Goal: Task Accomplishment & Management: Use online tool/utility

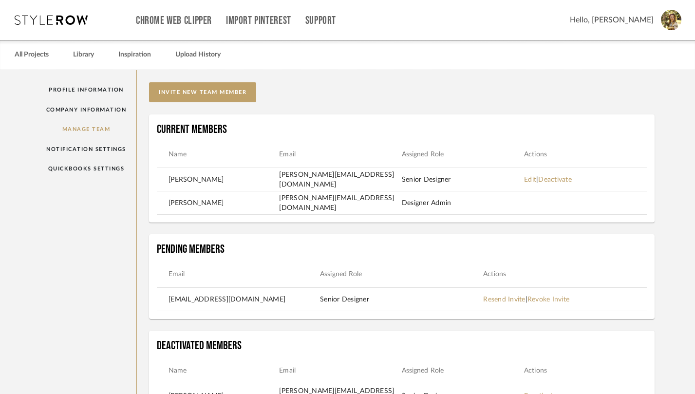
click at [59, 24] on icon at bounding box center [51, 20] width 73 height 10
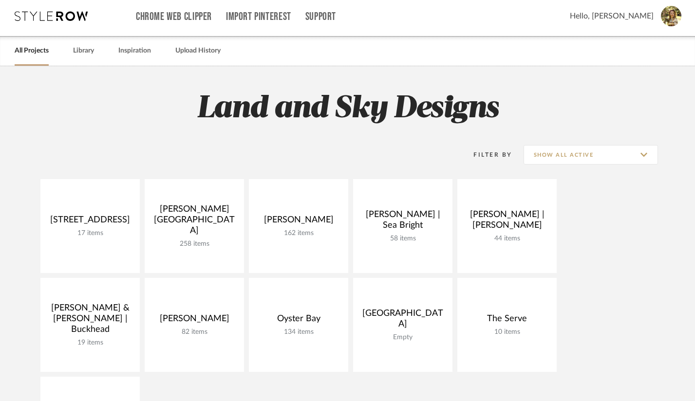
scroll to position [11, 0]
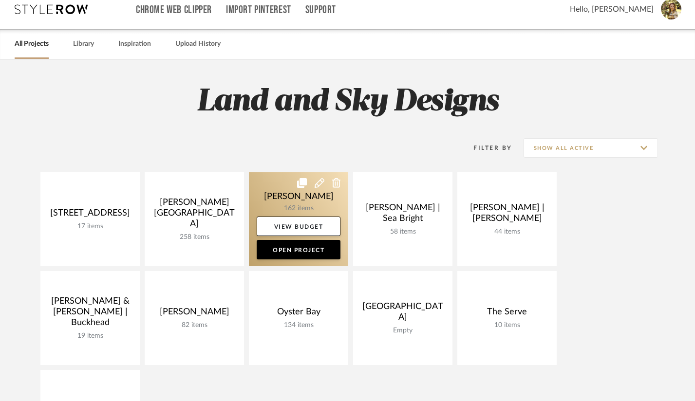
click at [320, 195] on link at bounding box center [298, 219] width 99 height 94
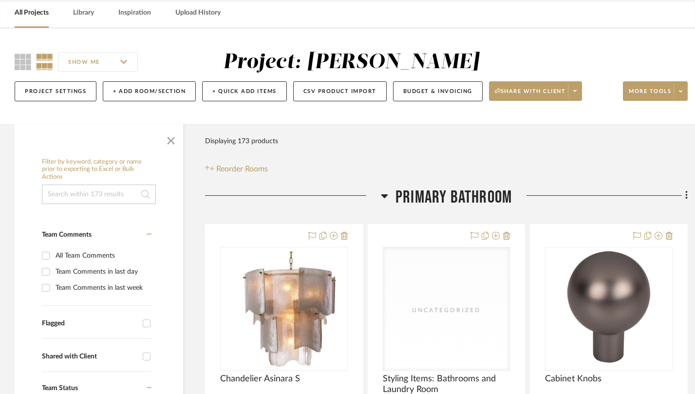
scroll to position [77, 0]
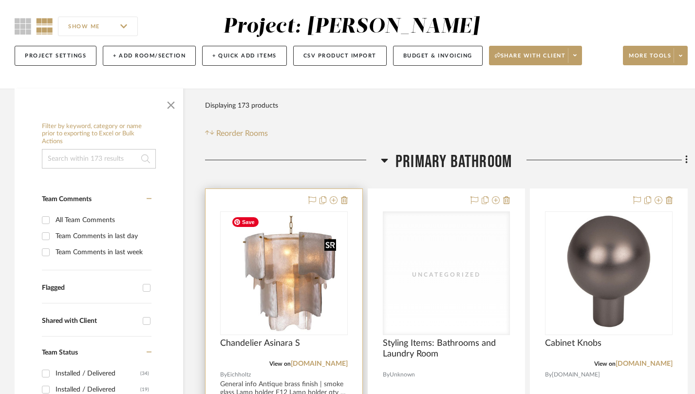
click at [286, 233] on img "0" at bounding box center [284, 273] width 113 height 122
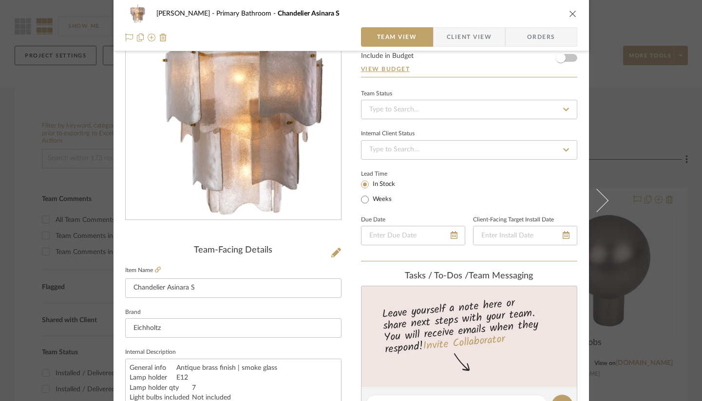
scroll to position [60, 0]
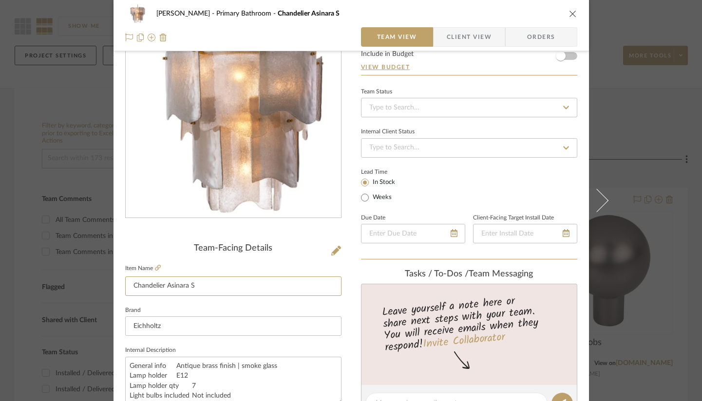
drag, startPoint x: 213, startPoint y: 287, endPoint x: 113, endPoint y: 278, distance: 101.3
click at [114, 278] on div "[PERSON_NAME] Primary Bathroom Chandelier Asinara S Team View Client View Order…" at bounding box center [351, 397] width 475 height 900
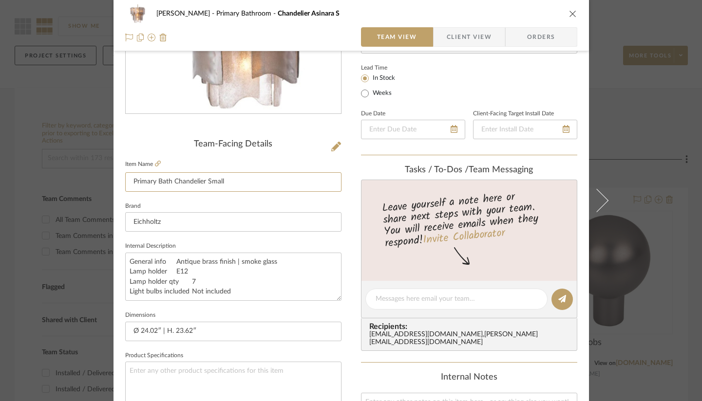
scroll to position [241, 0]
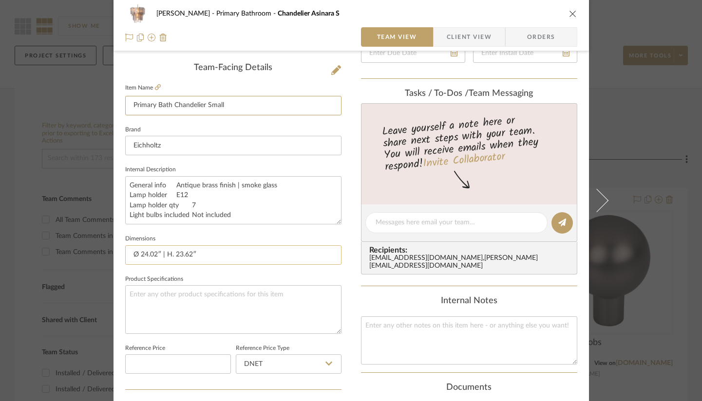
type input "Primary Bath Chandelier Small"
drag, startPoint x: 208, startPoint y: 253, endPoint x: 164, endPoint y: 254, distance: 43.9
click at [164, 254] on input "Ø 24.02″ | H. 23.62″" at bounding box center [233, 255] width 216 height 19
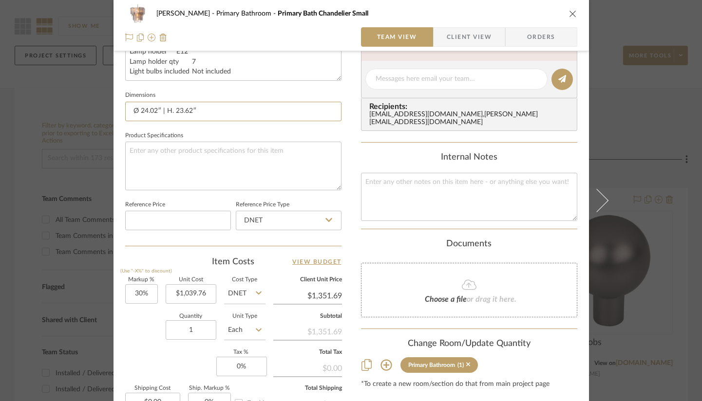
scroll to position [504, 0]
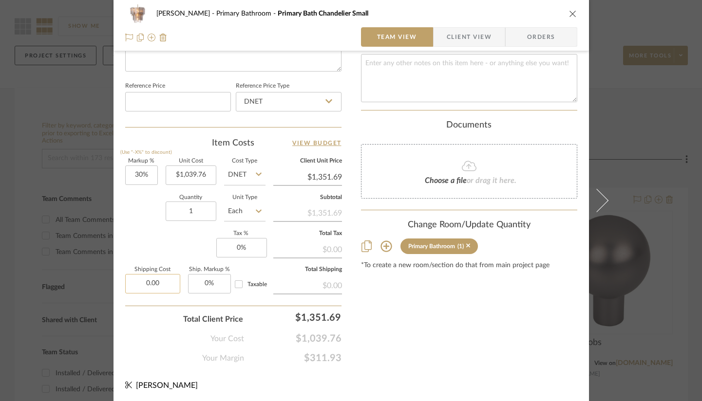
click at [148, 284] on input "0.00" at bounding box center [152, 283] width 55 height 19
type input "$225.00"
click at [149, 341] on div "Your Cost $1,039.76" at bounding box center [233, 334] width 216 height 19
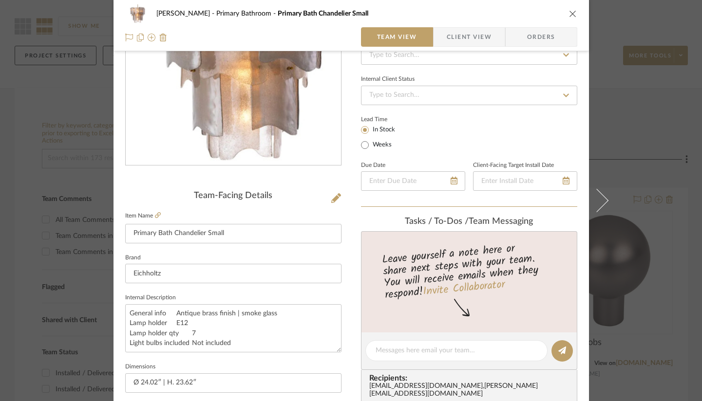
scroll to position [97, 0]
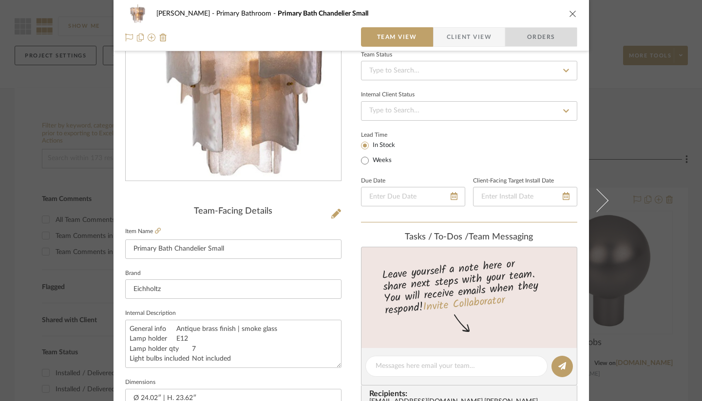
click at [541, 39] on span "Orders" at bounding box center [541, 36] width 50 height 19
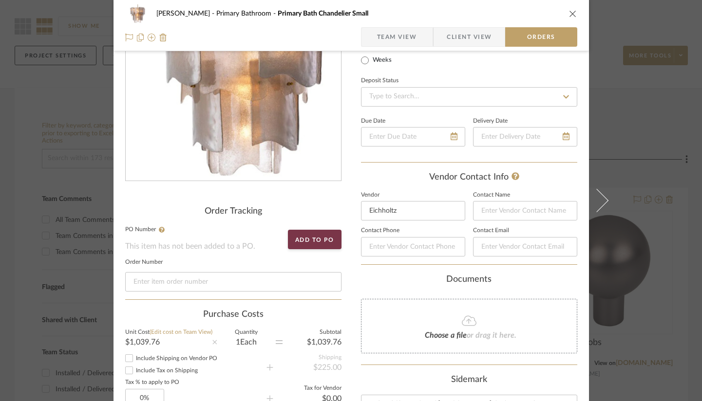
click at [409, 36] on span "Team View" at bounding box center [397, 36] width 40 height 19
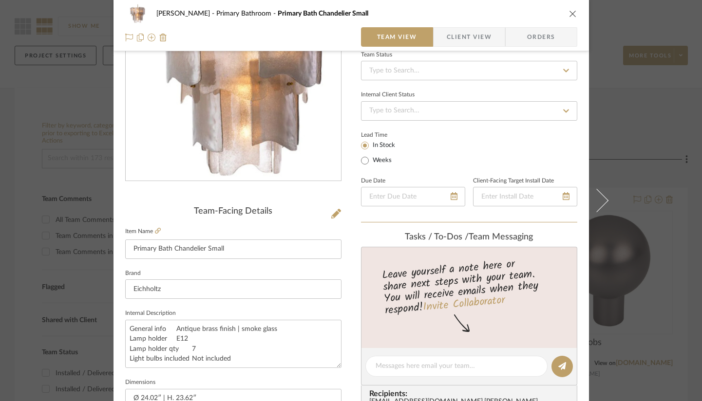
click at [480, 36] on span "Client View" at bounding box center [469, 36] width 45 height 19
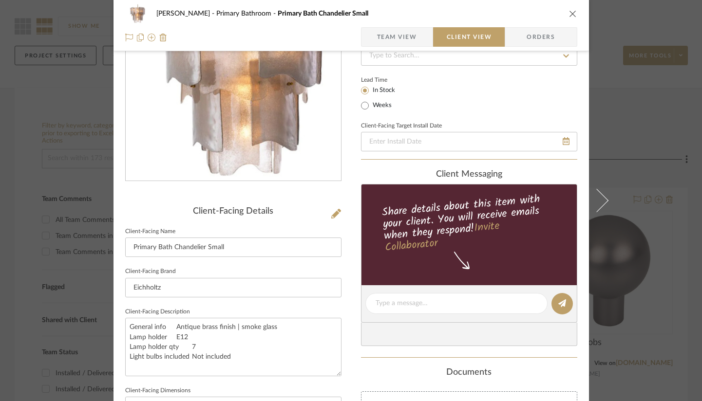
drag, startPoint x: 368, startPoint y: 35, endPoint x: 382, endPoint y: 35, distance: 14.6
click at [368, 35] on span "button" at bounding box center [369, 36] width 16 height 19
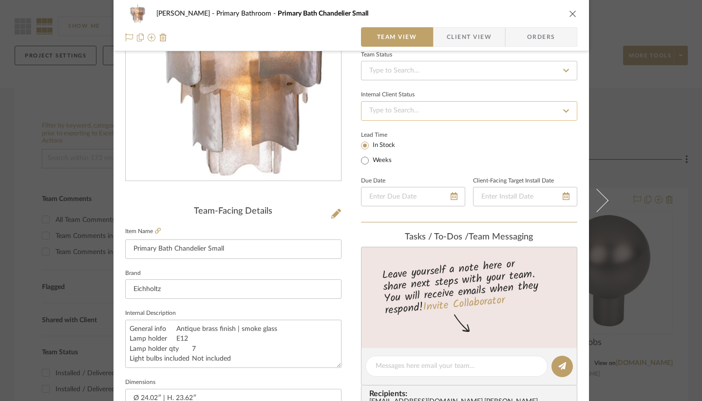
click at [412, 105] on input at bounding box center [469, 110] width 216 height 19
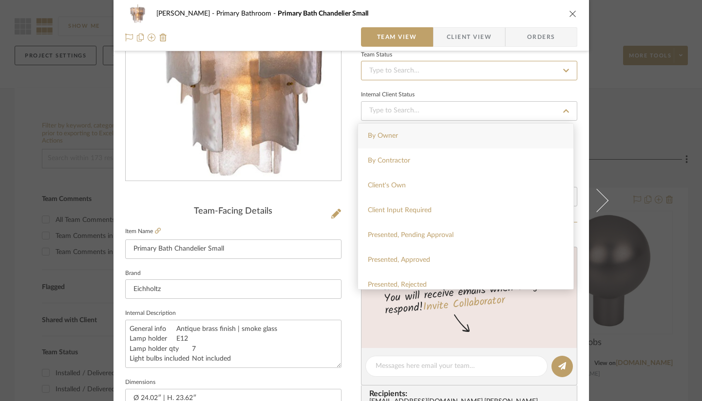
click at [415, 80] on div "Team Status Internal Client Status Lead Time In Stock Weeks Due Date Client-Fac…" at bounding box center [469, 135] width 216 height 175
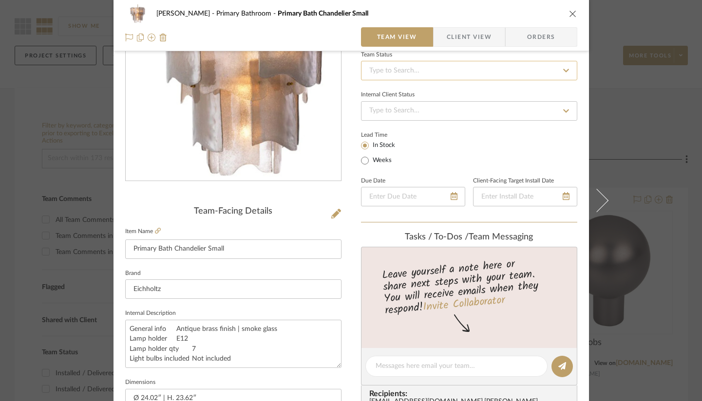
click at [415, 77] on input at bounding box center [469, 70] width 216 height 19
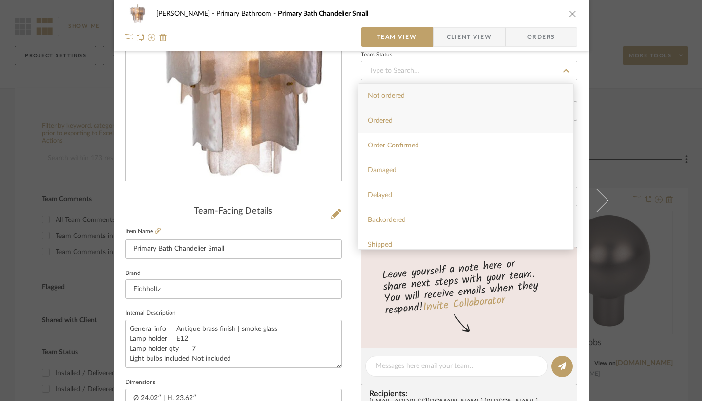
click at [405, 126] on div "Ordered" at bounding box center [465, 121] width 215 height 25
type input "[DATE]"
type input "Ordered"
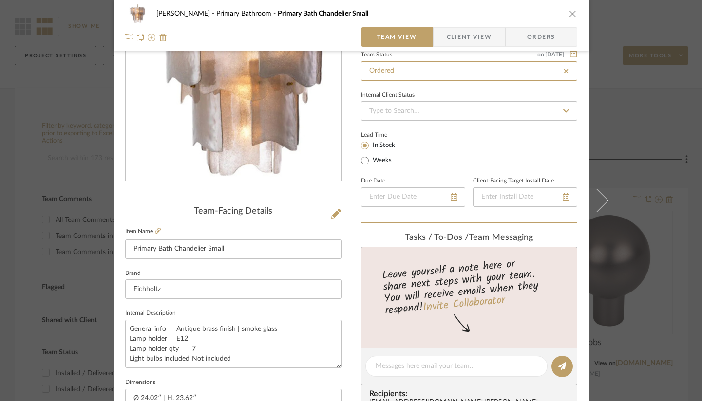
type input "[DATE]"
type input "Ordered"
click at [542, 40] on span "Orders" at bounding box center [541, 36] width 50 height 19
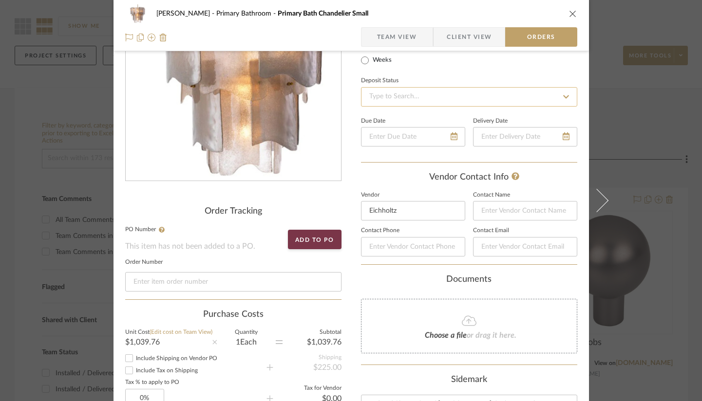
click at [411, 101] on input at bounding box center [469, 96] width 216 height 19
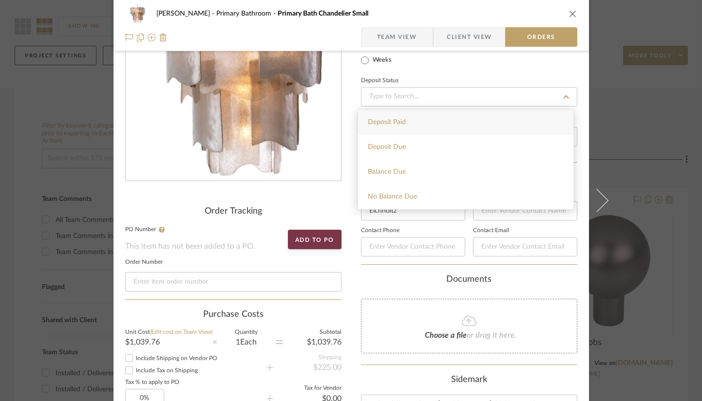
click at [450, 69] on div "Vendor Status Payment Status Lead Time In Stock Weeks Deposit Status Due Date D…" at bounding box center [469, 75] width 216 height 175
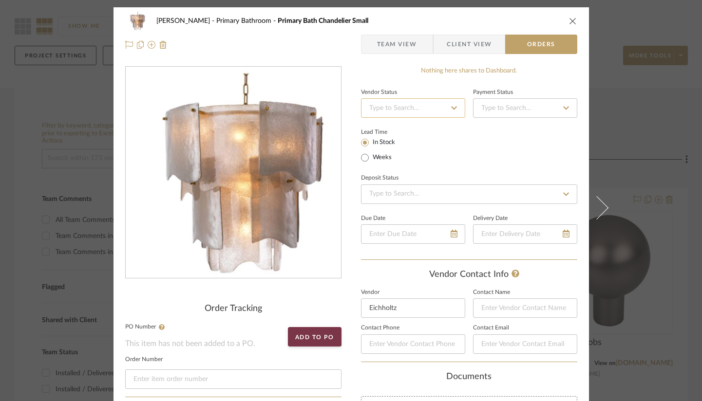
scroll to position [2, 0]
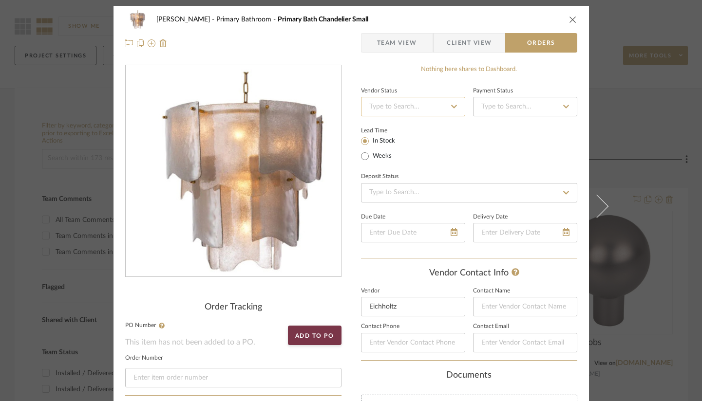
click at [433, 108] on input at bounding box center [413, 106] width 104 height 19
click at [433, 108] on input at bounding box center [413, 105] width 104 height 19
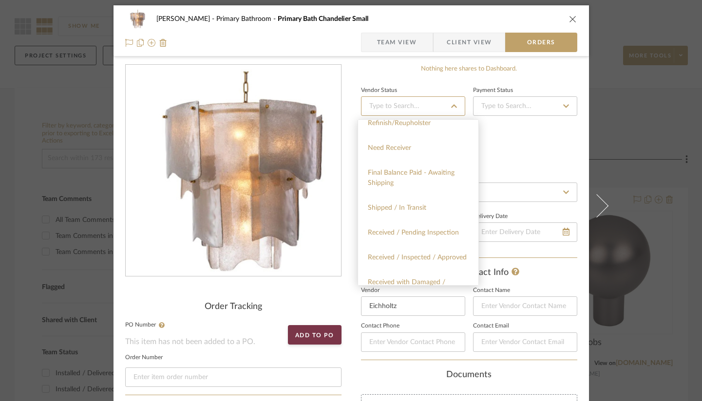
scroll to position [277, 0]
click at [425, 183] on div "Final Balance Paid - Awaiting Shipping" at bounding box center [418, 178] width 120 height 35
type input "[DATE]"
type input "Final Balance Paid - Awaiting Shipping"
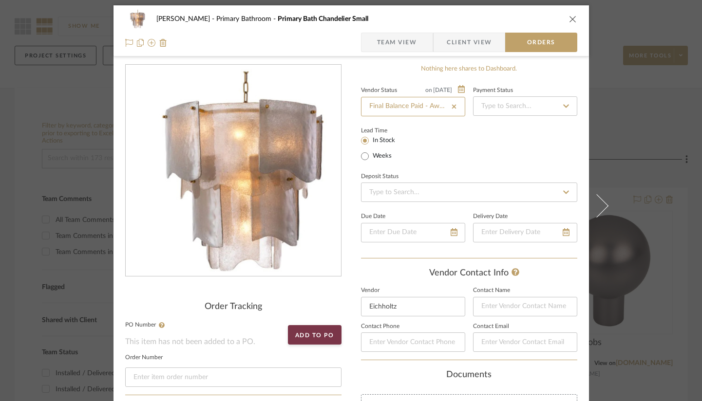
type input "[DATE]"
click at [519, 110] on input at bounding box center [525, 105] width 104 height 19
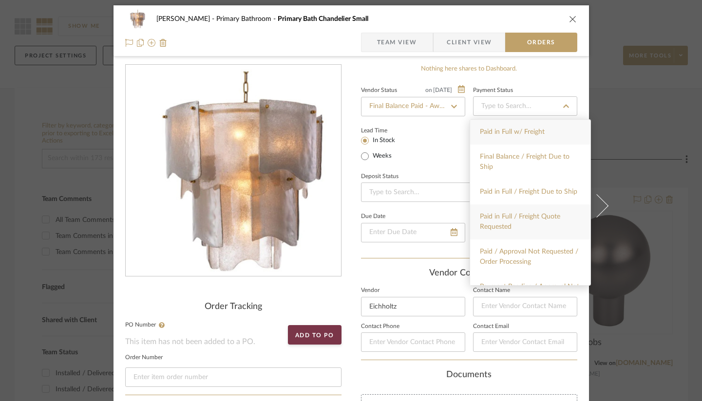
click at [517, 236] on div "Paid in Full / Freight Quote Requested" at bounding box center [530, 222] width 120 height 35
type input "[DATE]"
type input "Paid in Full / Freight Quote Requested"
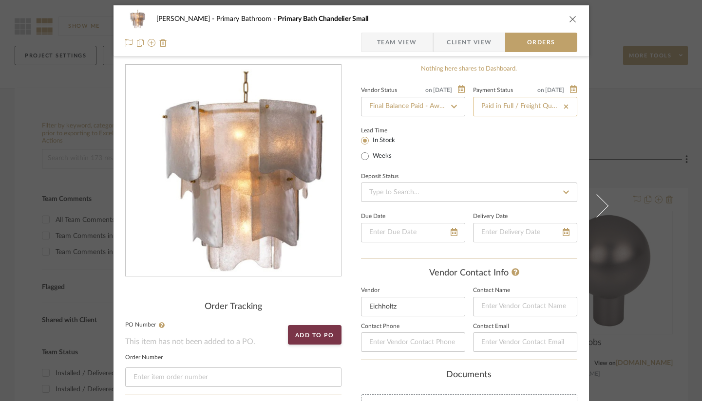
click at [532, 110] on input "Paid in Full / Freight Quote Requested" at bounding box center [525, 106] width 104 height 19
click at [433, 162] on div "Lead Time In Stock Weeks" at bounding box center [469, 143] width 216 height 38
click at [418, 193] on input at bounding box center [469, 192] width 216 height 19
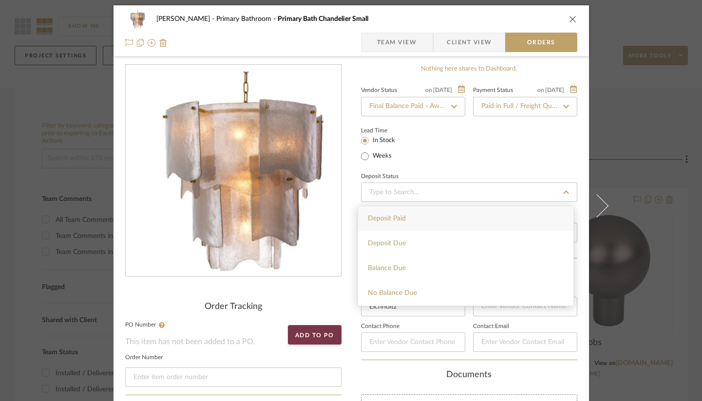
click at [460, 152] on div "Lead Time In Stock Weeks" at bounding box center [469, 143] width 216 height 38
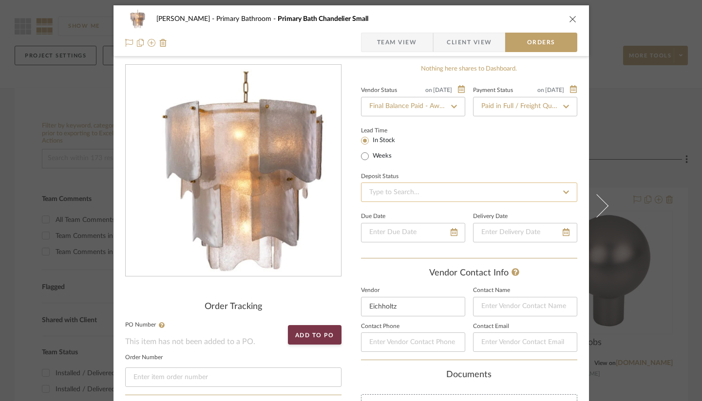
click at [437, 196] on input at bounding box center [469, 192] width 216 height 19
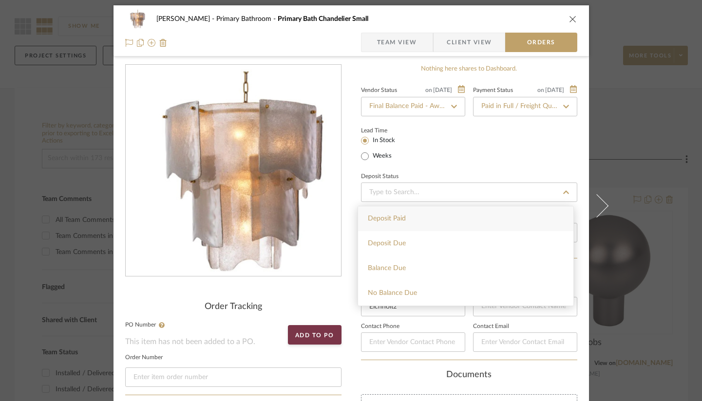
click at [461, 164] on div "Vendor Status on [DATE] [DATE] Final Balance Paid - Awaiting Shipping Payment S…" at bounding box center [469, 171] width 216 height 175
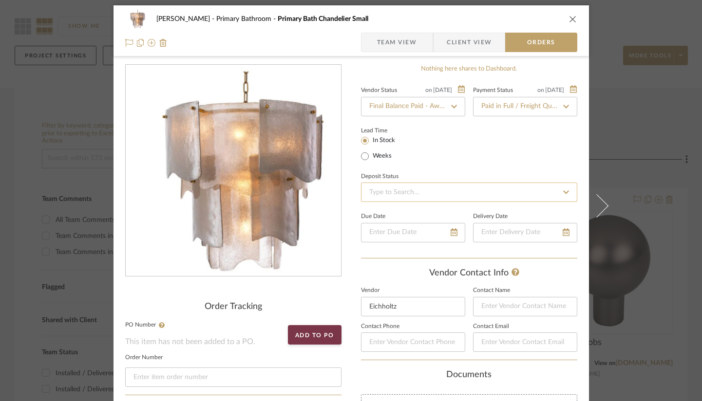
click at [425, 190] on input at bounding box center [469, 192] width 216 height 19
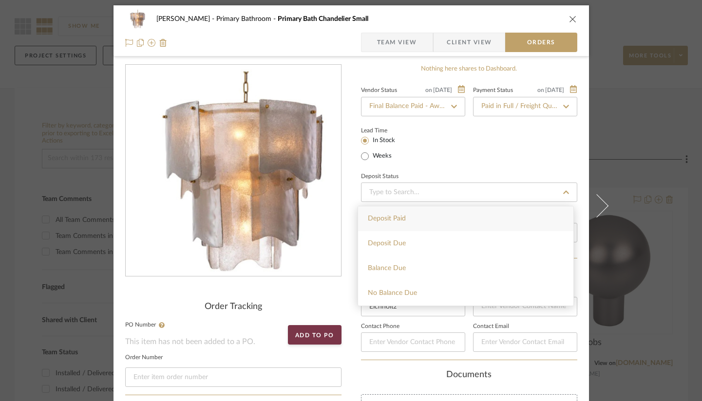
click at [455, 165] on div "Vendor Status on [DATE] [DATE] Final Balance Paid - Awaiting Shipping Payment S…" at bounding box center [469, 171] width 216 height 175
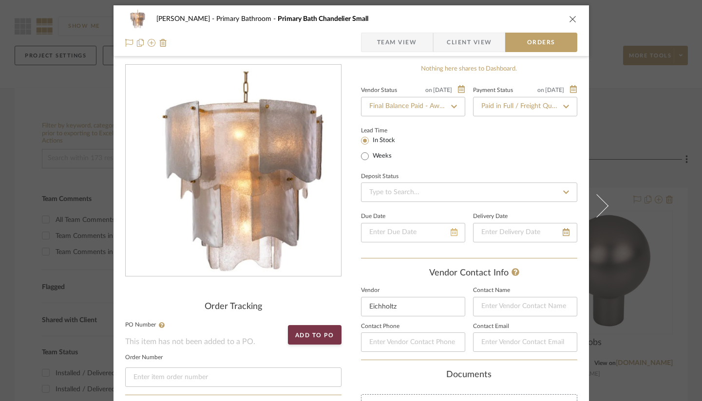
click at [451, 232] on icon at bounding box center [454, 232] width 7 height 8
click at [412, 300] on button "9" at bounding box center [407, 300] width 16 height 16
type input "[DATE]"
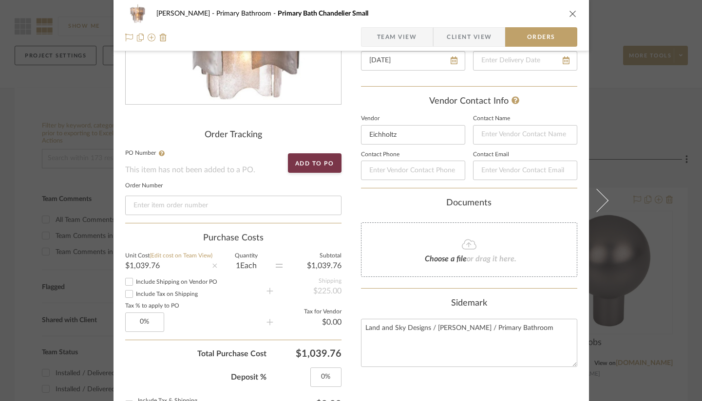
scroll to position [174, 0]
click at [468, 247] on icon at bounding box center [469, 244] width 15 height 12
click at [463, 252] on div "Choose a file or drag it here." at bounding box center [469, 249] width 216 height 55
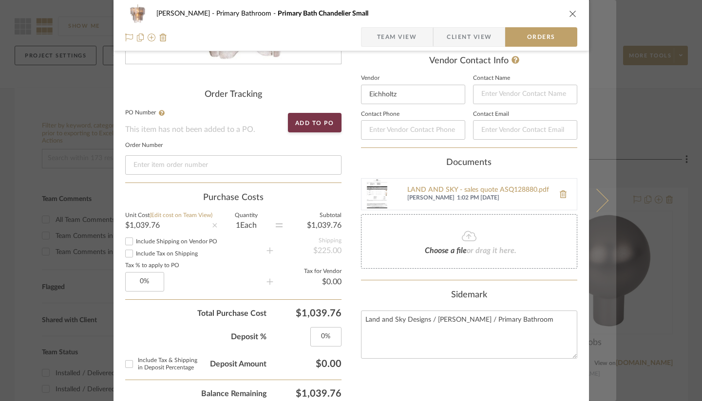
scroll to position [0, 0]
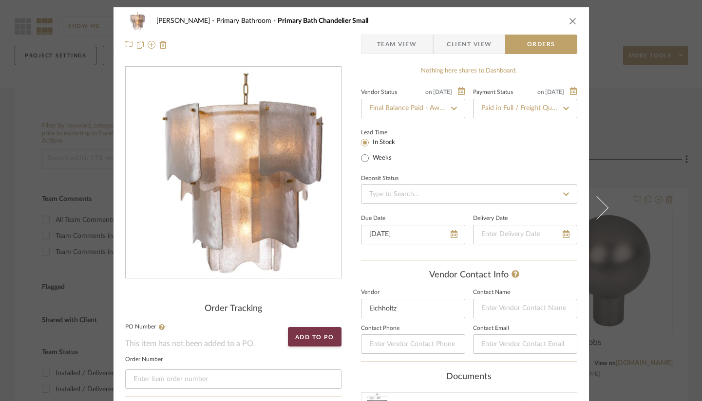
click at [569, 21] on icon "close" at bounding box center [573, 21] width 8 height 8
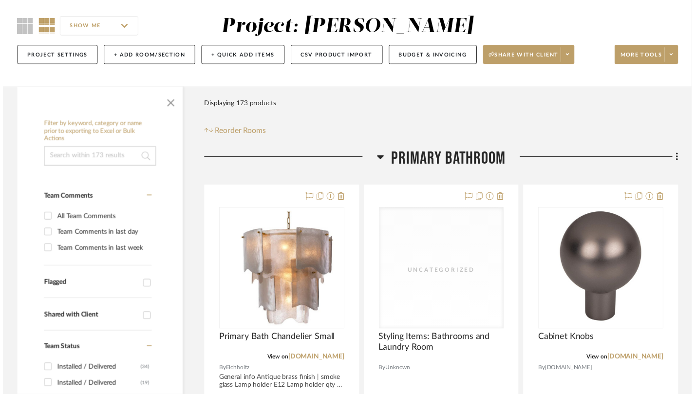
scroll to position [77, 0]
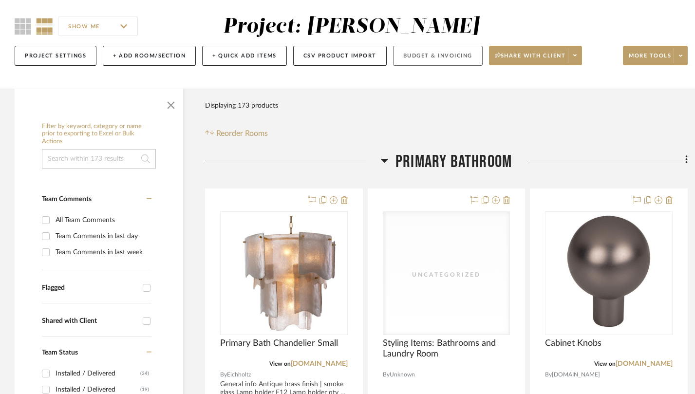
click at [442, 57] on button "Budget & Invoicing" at bounding box center [438, 56] width 90 height 20
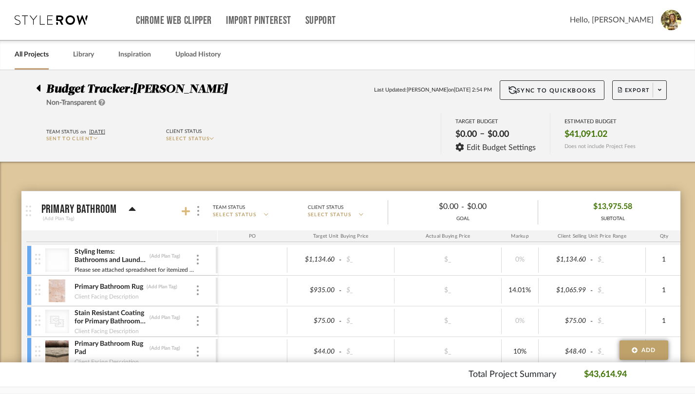
click at [182, 209] on icon at bounding box center [186, 212] width 9 height 10
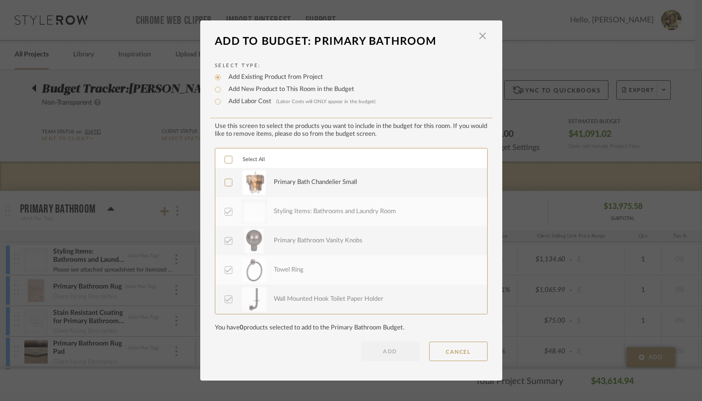
click at [225, 185] on icon at bounding box center [228, 182] width 6 height 5
click at [381, 357] on button "ADD" at bounding box center [390, 351] width 58 height 19
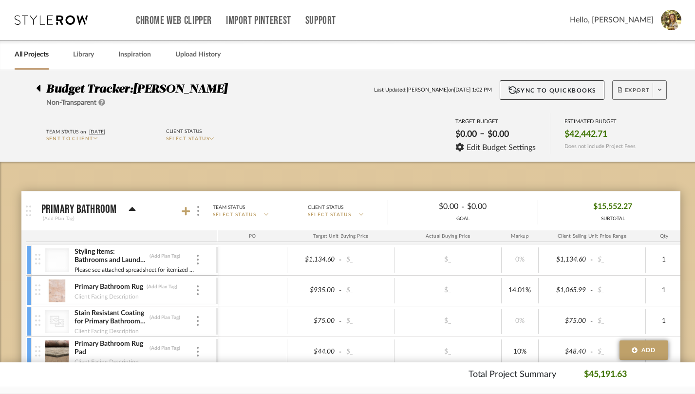
click at [639, 90] on span "Export" at bounding box center [634, 94] width 32 height 15
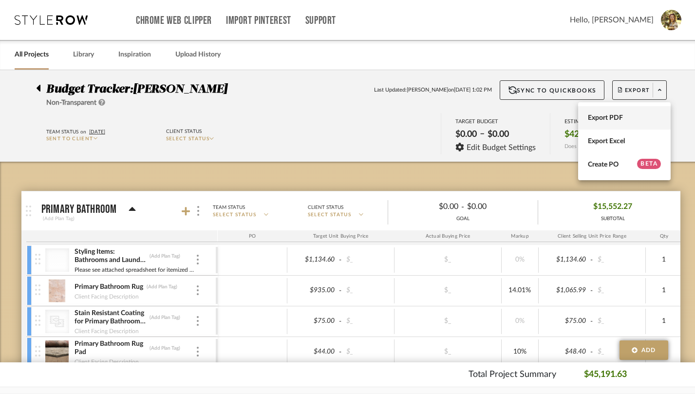
click at [624, 119] on span "Export PDF" at bounding box center [624, 118] width 73 height 8
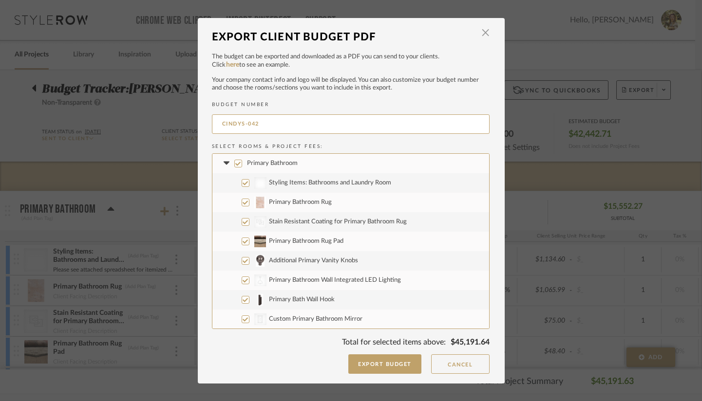
click at [254, 161] on span "Primary Bathroom" at bounding box center [272, 163] width 51 height 6
click at [242, 161] on input "Primary Bathroom" at bounding box center [238, 164] width 8 height 8
checkbox input "false"
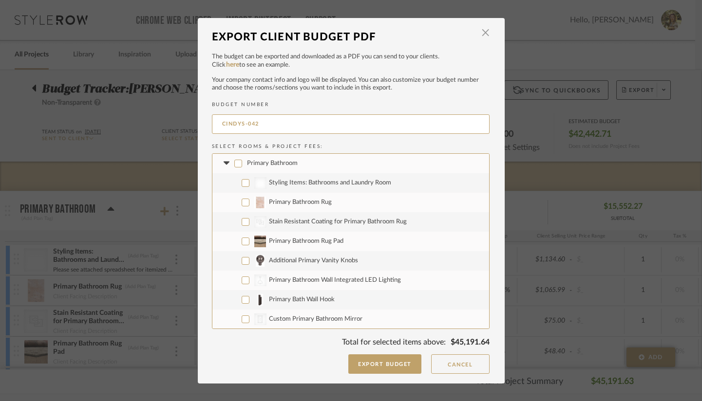
checkbox input "false"
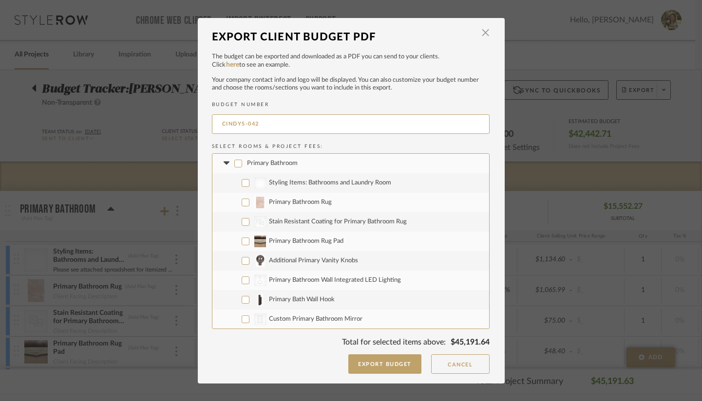
checkbox input "false"
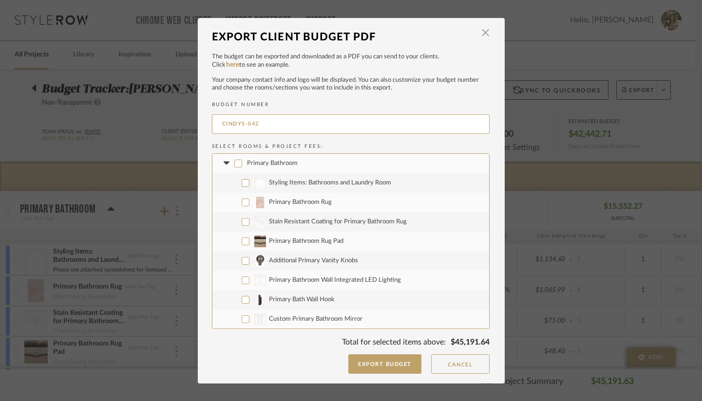
checkbox input "false"
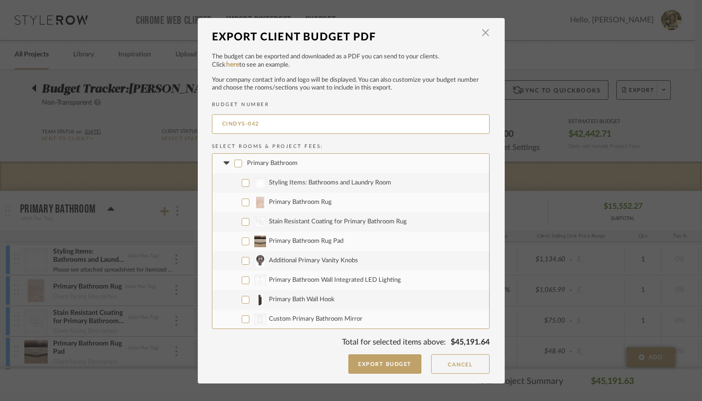
checkbox input "false"
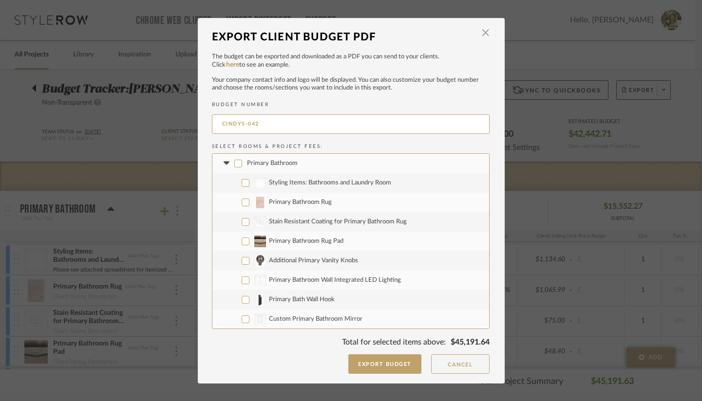
checkbox input "false"
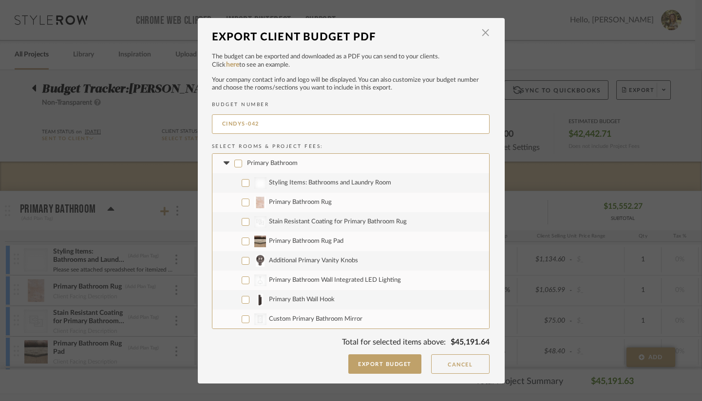
checkbox input "false"
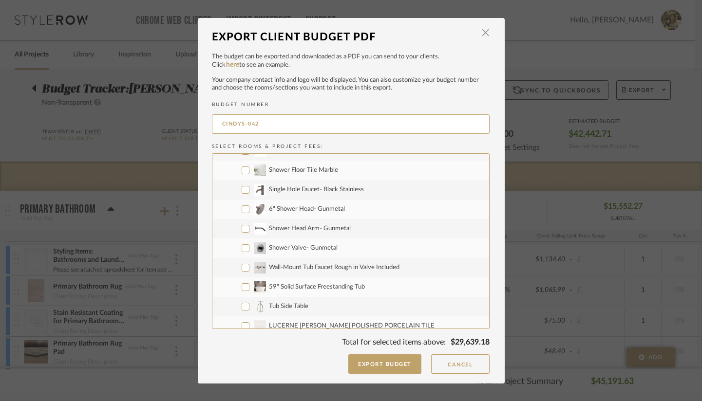
scroll to position [462, 0]
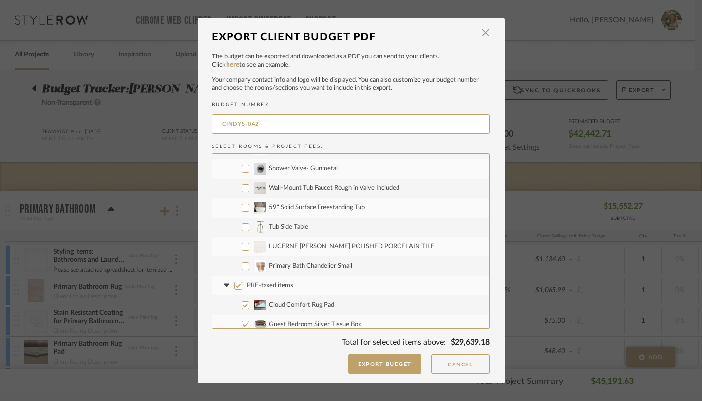
click at [242, 264] on input "Primary Bath Chandelier Small" at bounding box center [246, 267] width 8 height 8
checkbox input "true"
click at [249, 281] on label "PRE-taxed items" at bounding box center [350, 285] width 277 height 19
click at [242, 282] on input "PRE-taxed items" at bounding box center [238, 286] width 8 height 8
checkbox input "false"
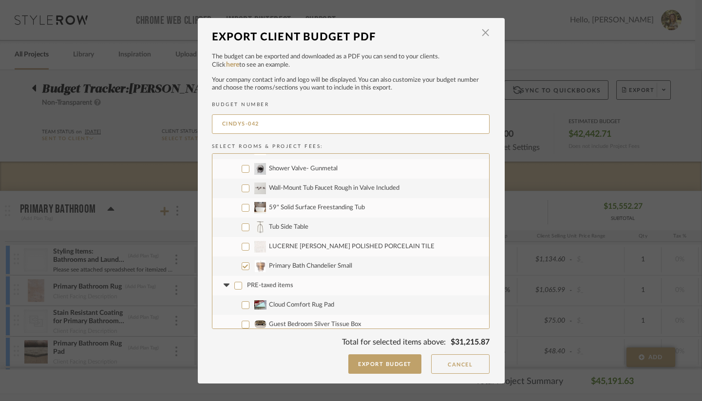
checkbox input "false"
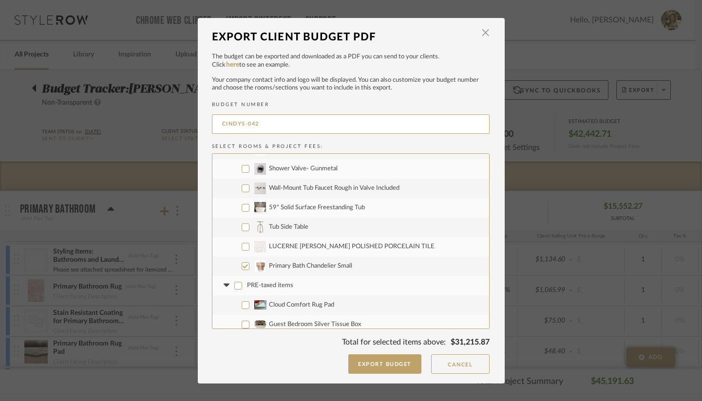
checkbox input "false"
click at [222, 286] on icon at bounding box center [227, 286] width 10 height 4
click at [237, 304] on input "July Items Items to Order" at bounding box center [238, 306] width 8 height 8
checkbox input "false"
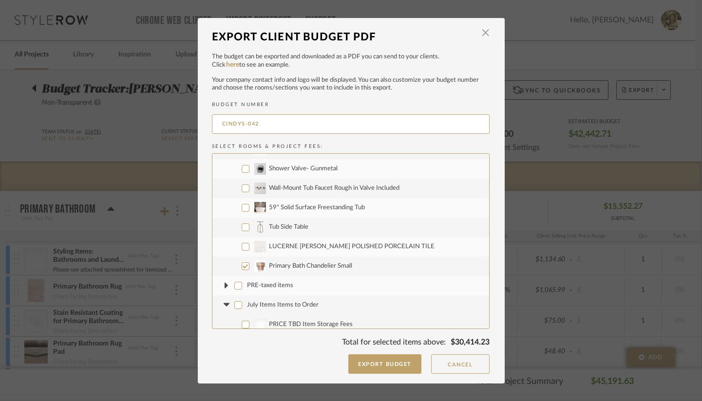
checkbox input "false"
click at [225, 306] on icon at bounding box center [227, 306] width 10 height 4
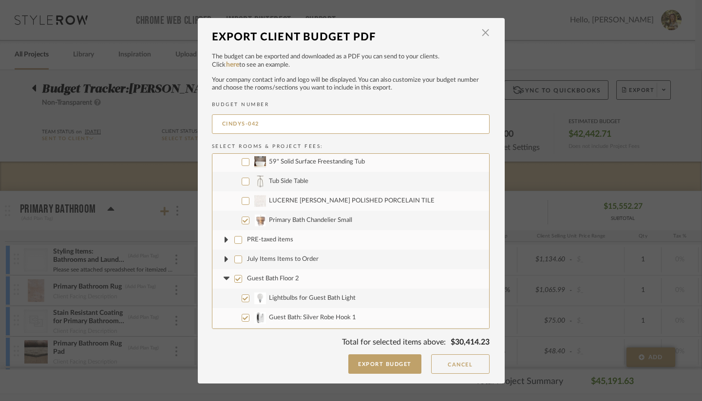
scroll to position [538, 0]
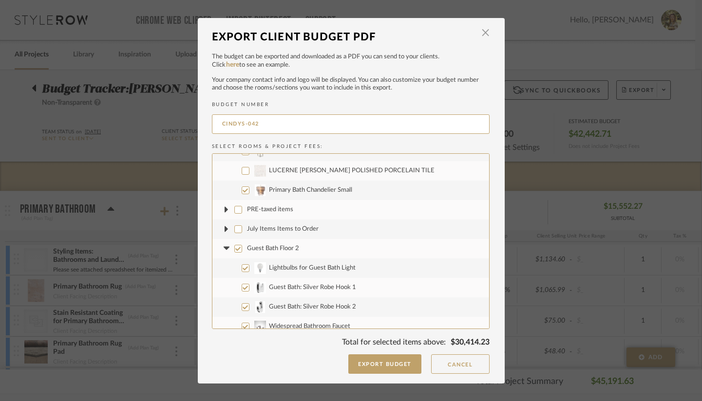
click at [236, 247] on input "Guest Bath Floor 2" at bounding box center [238, 249] width 8 height 8
checkbox input "false"
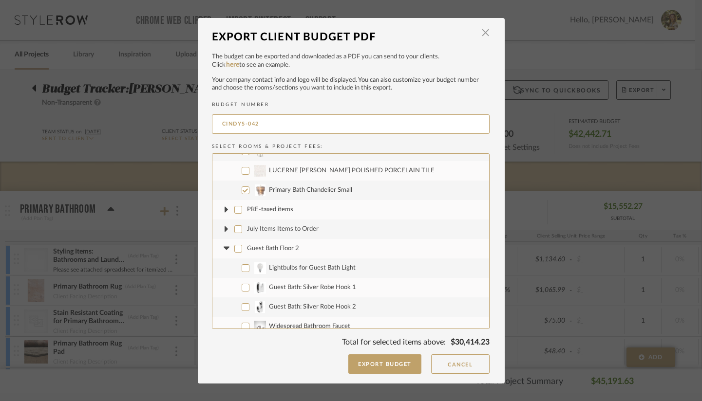
checkbox input "false"
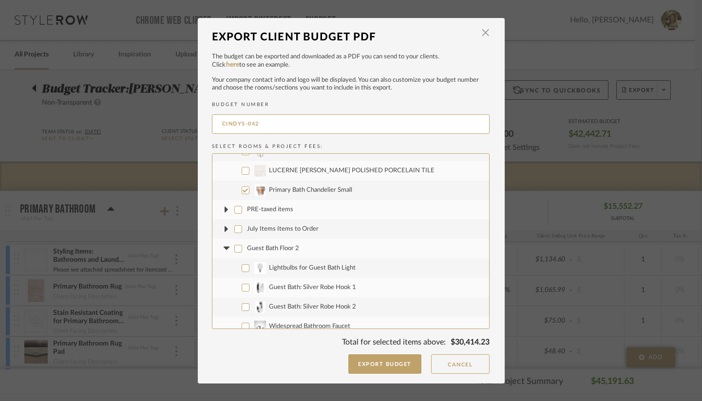
checkbox input "false"
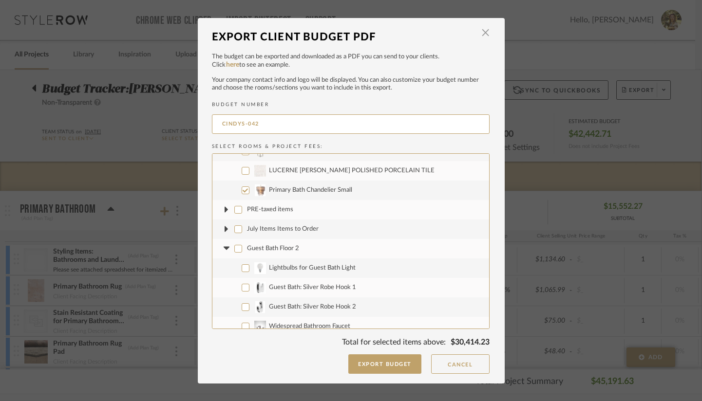
checkbox input "false"
click at [222, 244] on fa-icon at bounding box center [227, 249] width 10 height 10
click at [235, 268] on input "GBR 1" at bounding box center [238, 269] width 8 height 8
checkbox input "false"
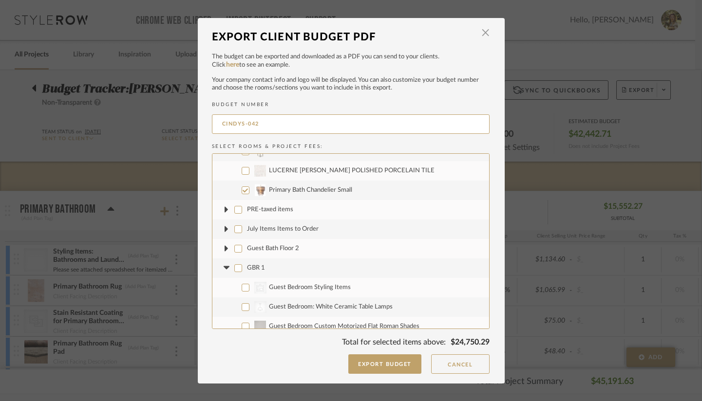
checkbox input "false"
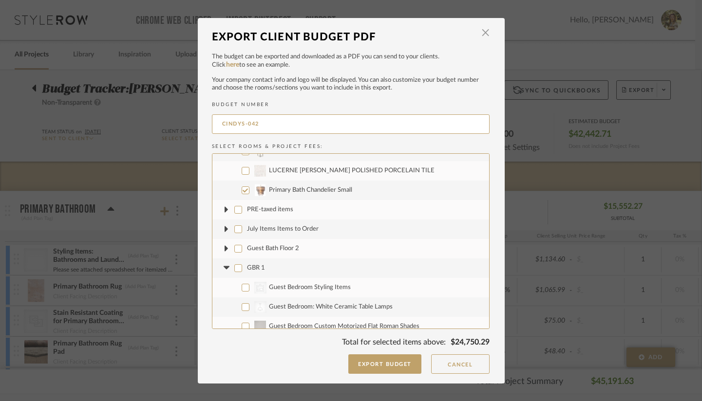
checkbox input "false"
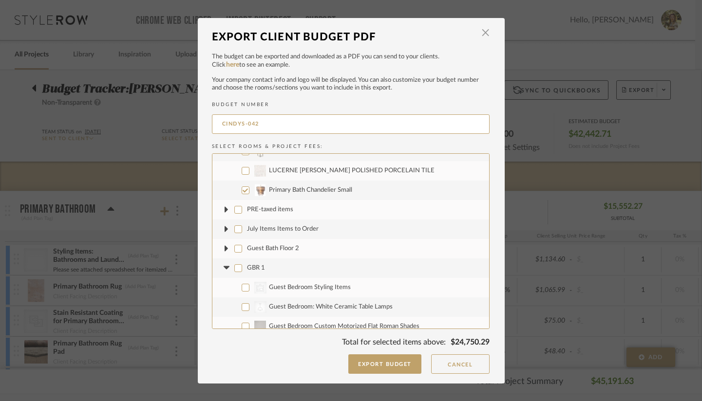
checkbox input "false"
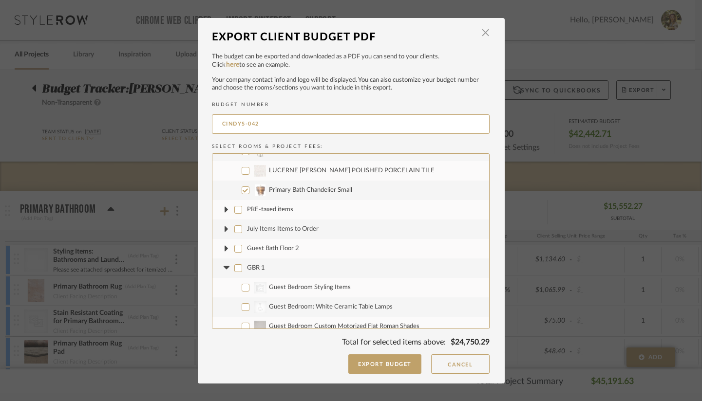
checkbox input "false"
click at [222, 267] on icon at bounding box center [227, 268] width 10 height 4
click at [234, 287] on input "Laundry Room" at bounding box center [238, 288] width 8 height 8
checkbox input "false"
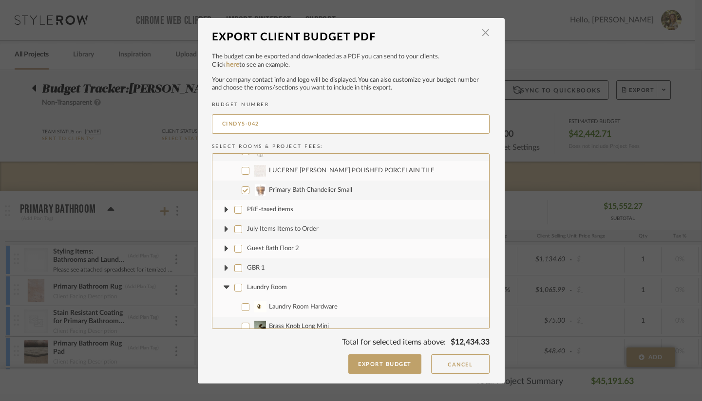
checkbox input "false"
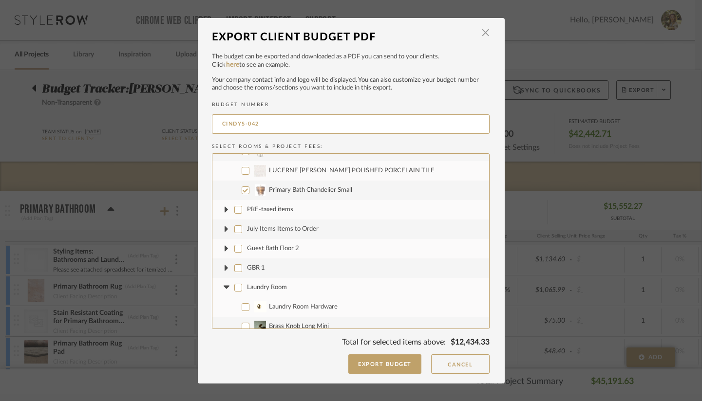
checkbox input "false"
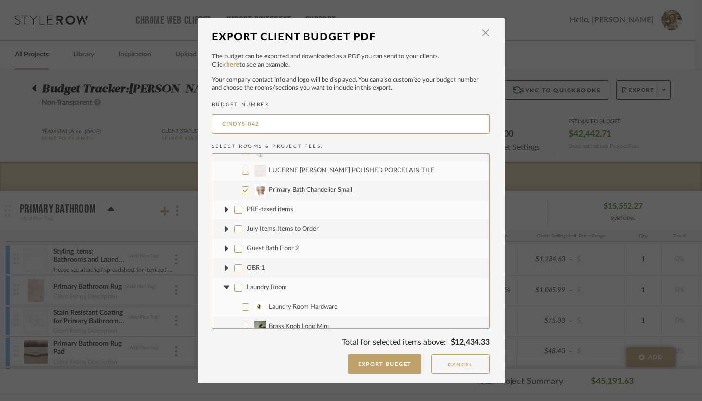
click at [224, 286] on icon at bounding box center [227, 287] width 6 height 3
click at [238, 306] on input "2nd Floor Sitting Area" at bounding box center [238, 308] width 8 height 8
checkbox input "false"
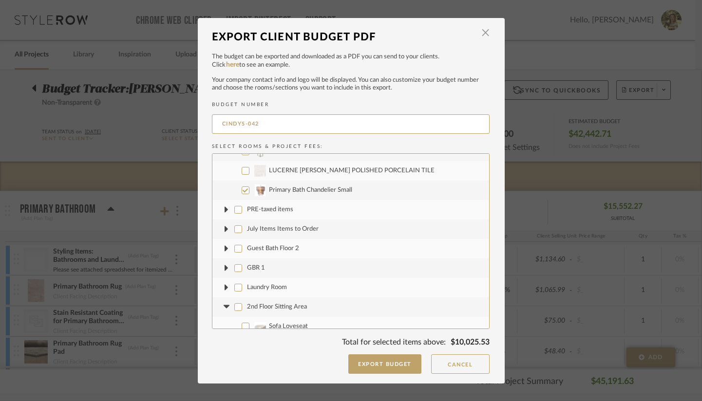
checkbox input "false"
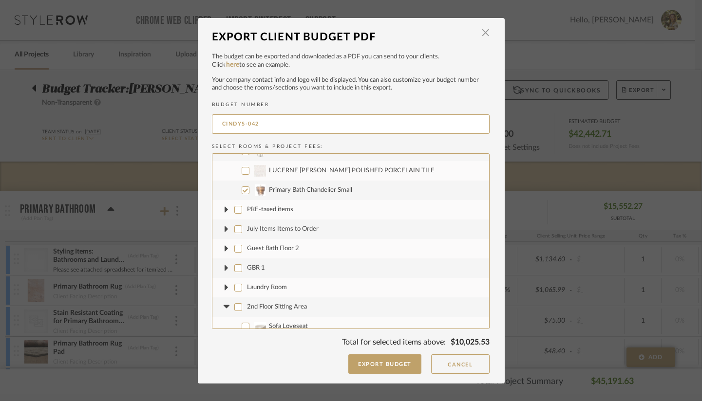
checkbox input "false"
click at [222, 306] on icon at bounding box center [227, 307] width 10 height 4
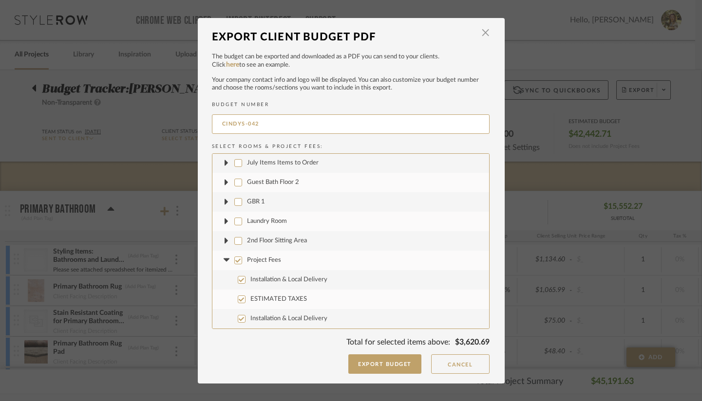
click at [234, 258] on input "Project Fees" at bounding box center [238, 261] width 8 height 8
checkbox input "false"
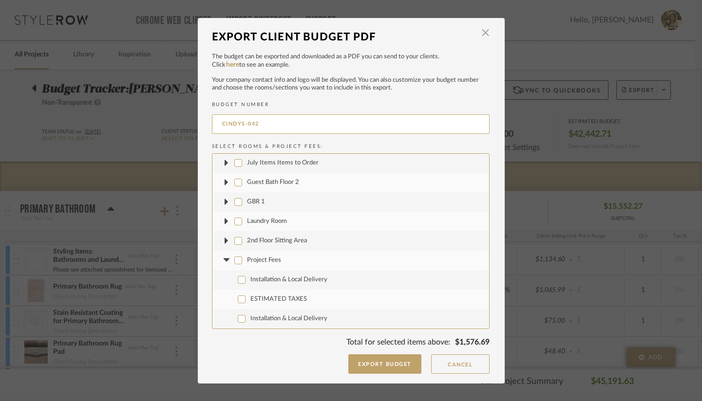
click at [224, 262] on icon at bounding box center [227, 261] width 10 height 4
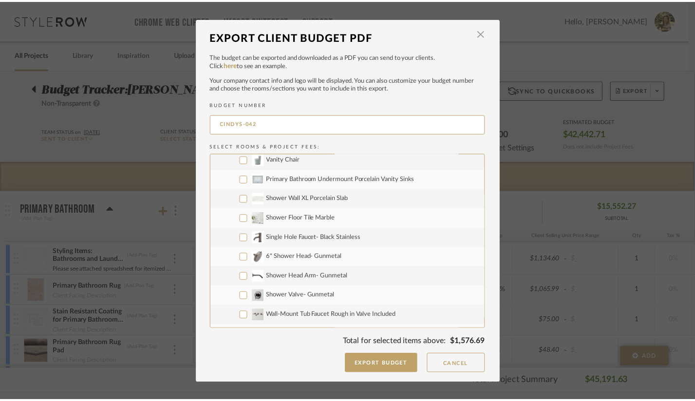
scroll to position [382, 0]
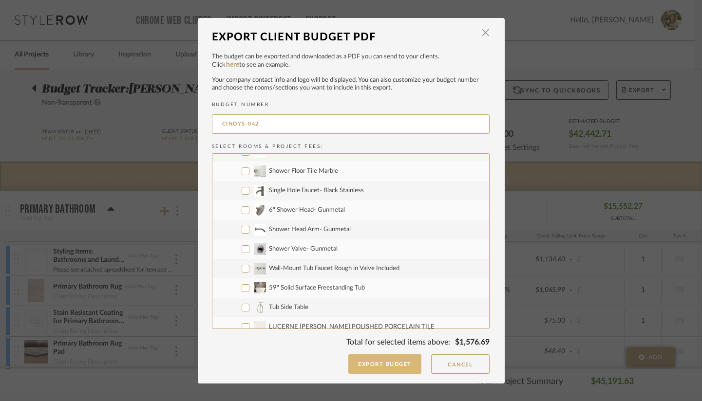
click at [380, 358] on button "Export Budget" at bounding box center [384, 364] width 73 height 19
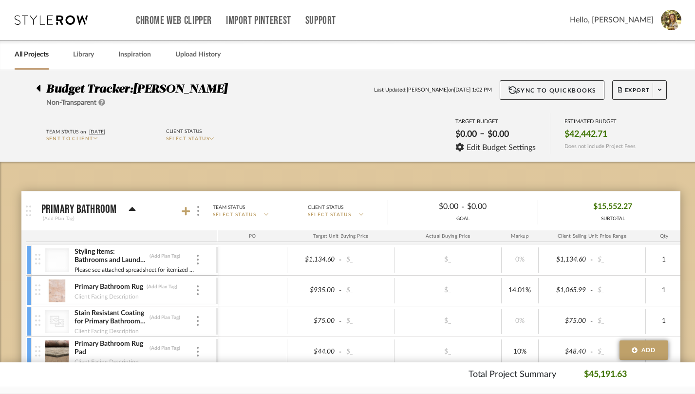
click at [37, 90] on icon at bounding box center [39, 88] width 4 height 7
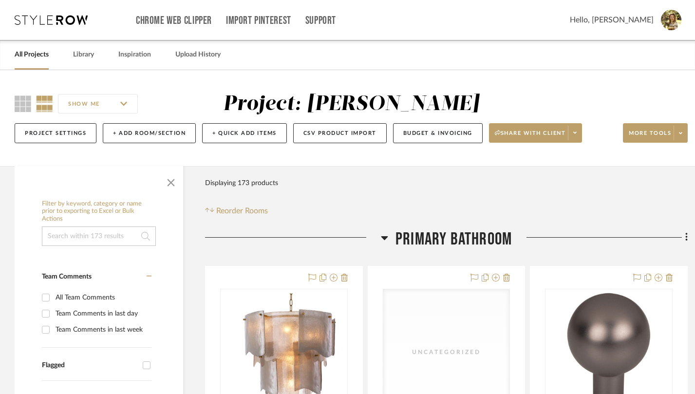
click at [32, 59] on link "All Projects" at bounding box center [32, 54] width 34 height 13
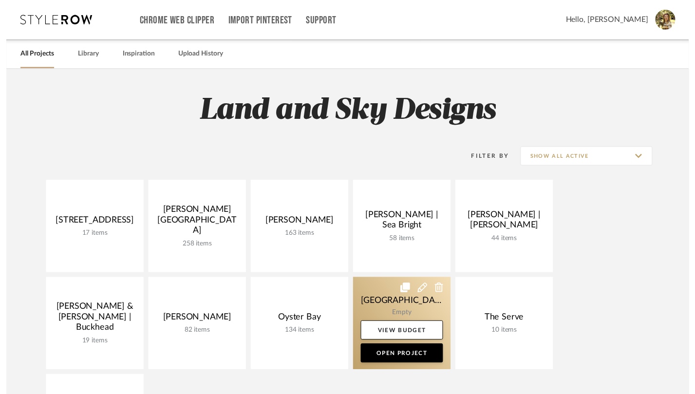
scroll to position [2, 0]
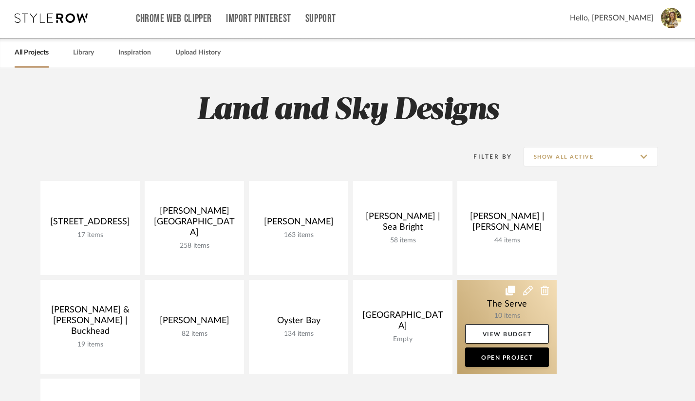
click at [473, 304] on link at bounding box center [506, 327] width 99 height 94
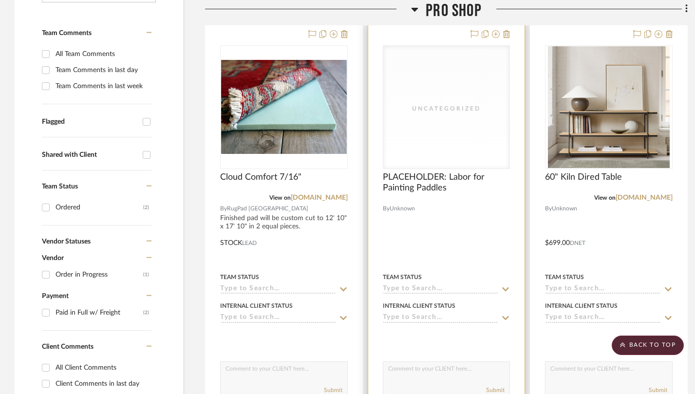
scroll to position [224, 0]
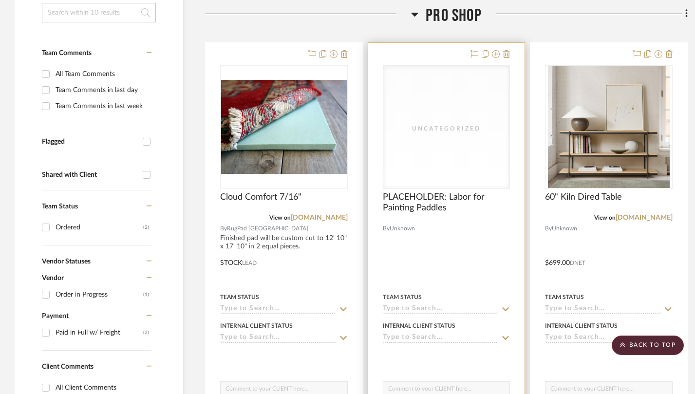
click at [444, 156] on div "Uncategorized" at bounding box center [446, 127] width 127 height 123
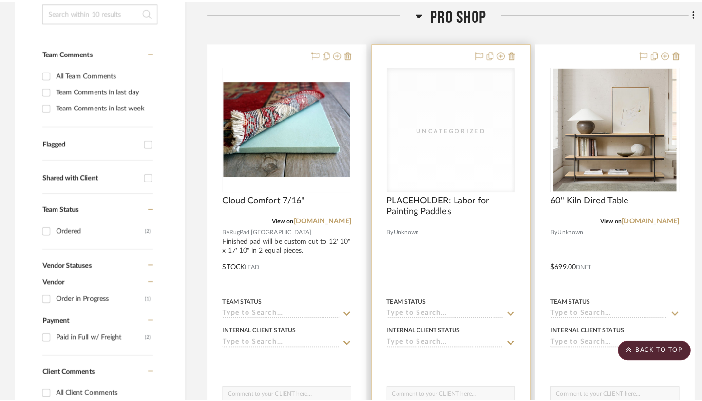
scroll to position [0, 0]
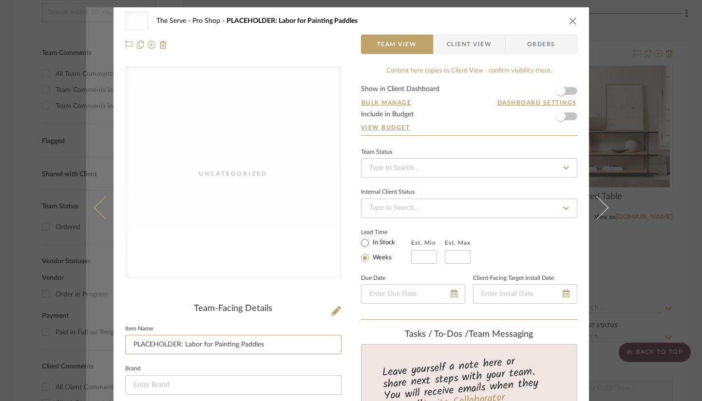
drag, startPoint x: 181, startPoint y: 345, endPoint x: 97, endPoint y: 344, distance: 84.3
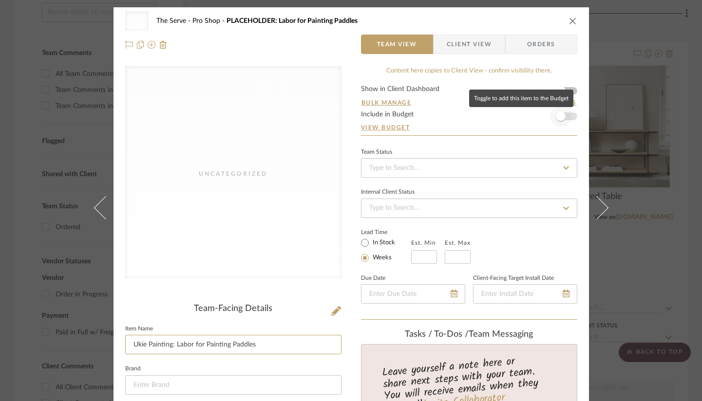
type input "Ukie Painting: Labor for Painting Paddles"
click at [558, 116] on span "button" at bounding box center [561, 117] width 10 height 10
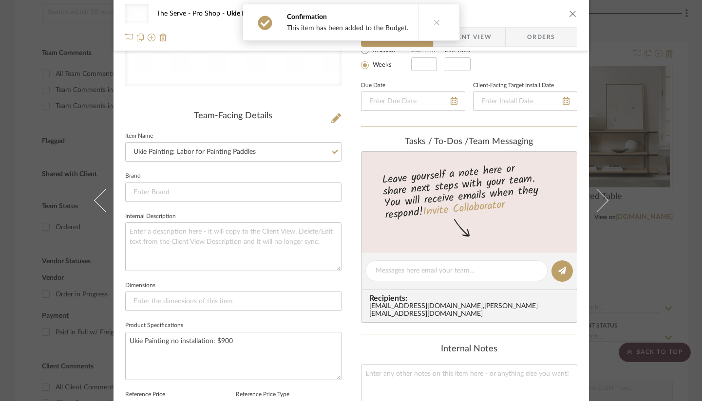
scroll to position [502, 0]
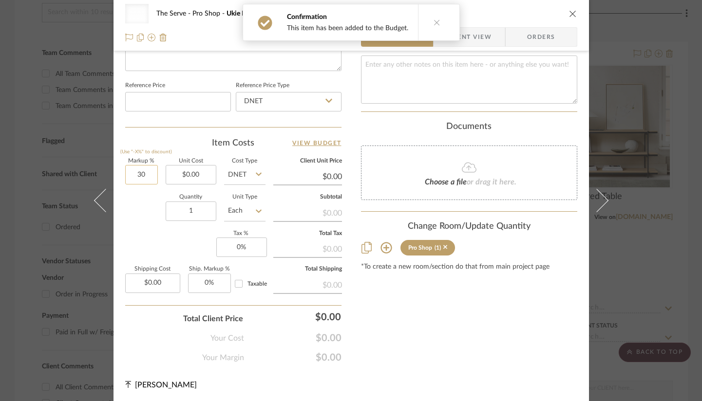
click at [146, 172] on input "30" at bounding box center [141, 174] width 33 height 19
type input "0%"
type input "0.00"
click at [191, 166] on input "0.00" at bounding box center [191, 174] width 51 height 19
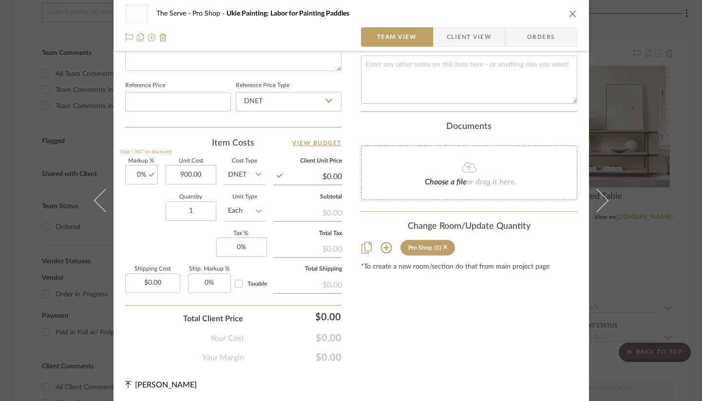
type input "$900.00"
click at [146, 221] on div "Quantity 1 Unit Type Each" at bounding box center [195, 212] width 140 height 35
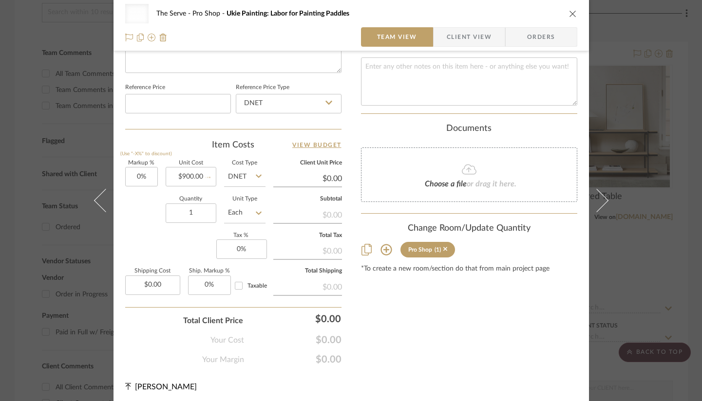
type input "$900.00"
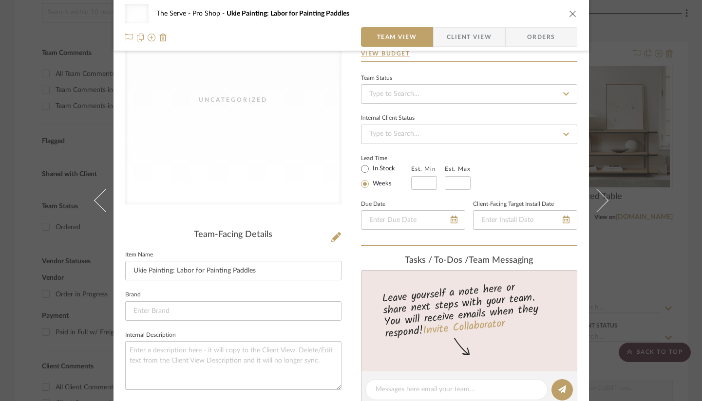
scroll to position [0, 0]
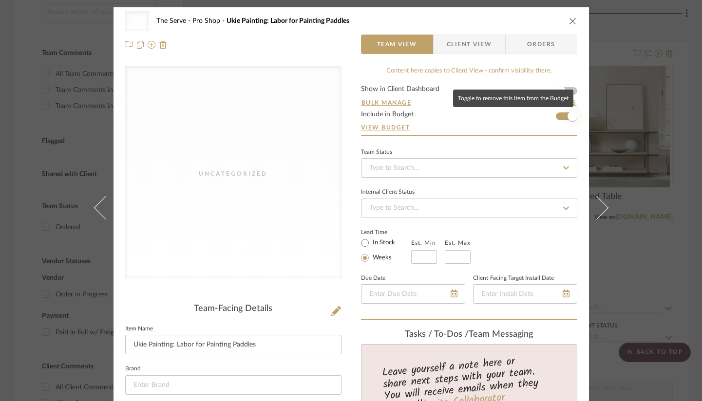
click at [569, 117] on span "button" at bounding box center [573, 117] width 10 height 10
click at [556, 117] on span "button" at bounding box center [561, 117] width 10 height 10
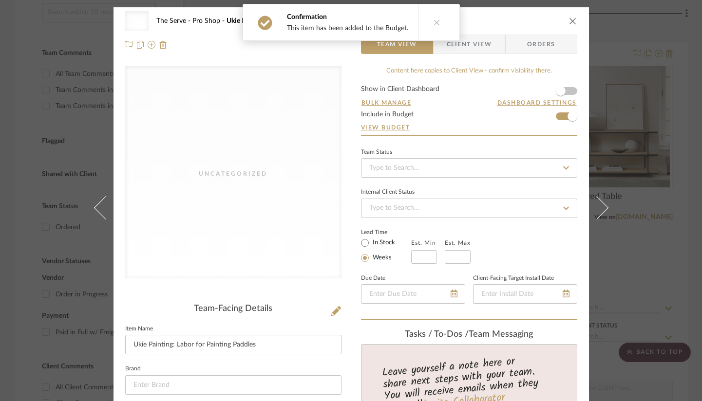
click at [569, 18] on icon "close" at bounding box center [573, 21] width 8 height 8
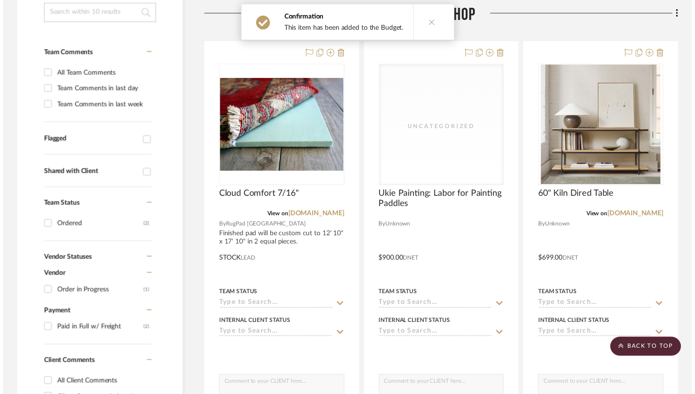
scroll to position [224, 0]
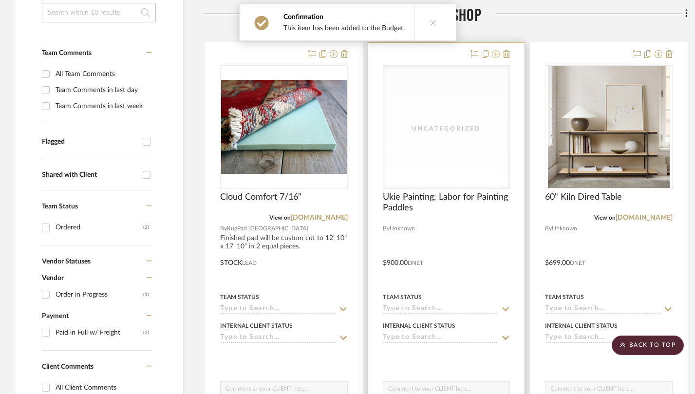
click at [496, 52] on icon at bounding box center [496, 54] width 8 height 8
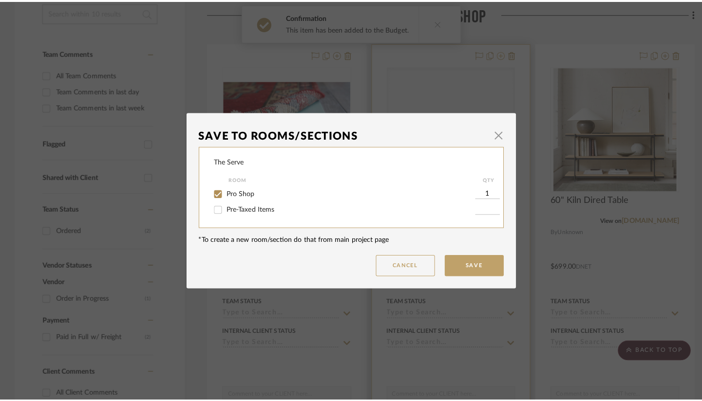
scroll to position [0, 0]
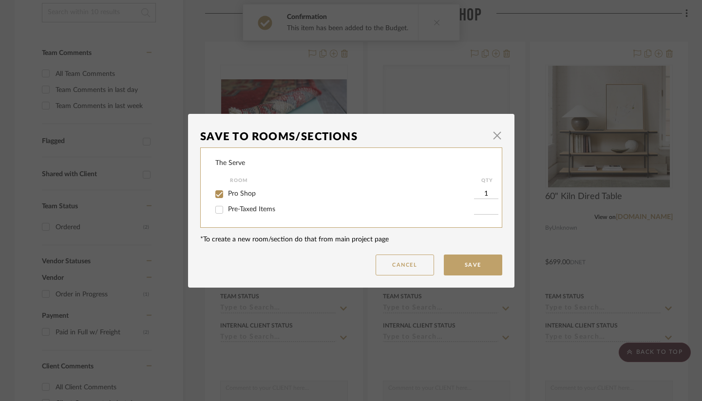
click at [228, 210] on span "Pre-Taxed Items" at bounding box center [251, 209] width 47 height 7
click at [225, 210] on input "Pre-Taxed Items" at bounding box center [219, 210] width 16 height 16
checkbox input "true"
type input "1"
click at [217, 194] on input "Pro Shop" at bounding box center [219, 195] width 16 height 16
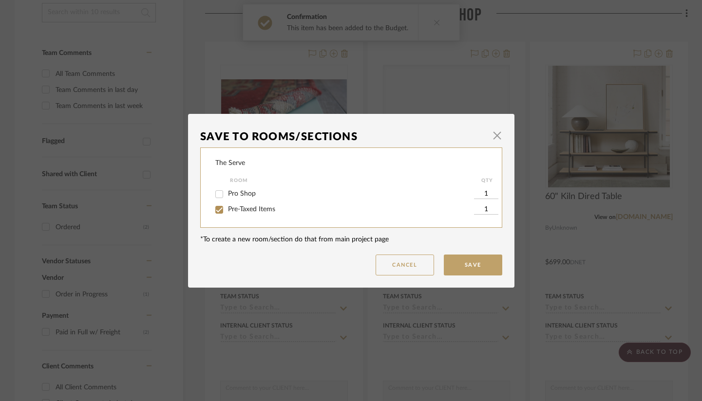
checkbox input "false"
click at [486, 271] on button "Save" at bounding box center [473, 265] width 58 height 21
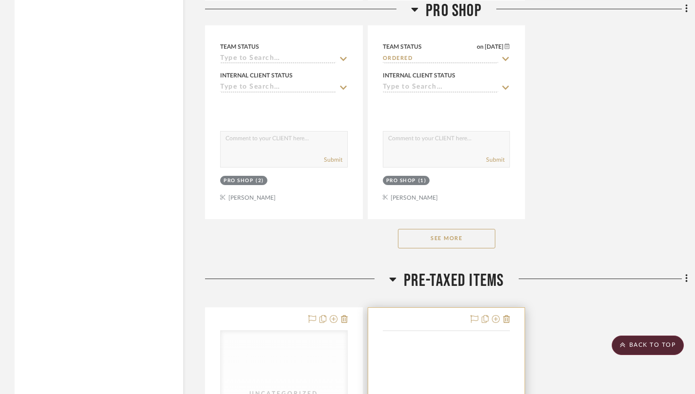
scroll to position [1534, 0]
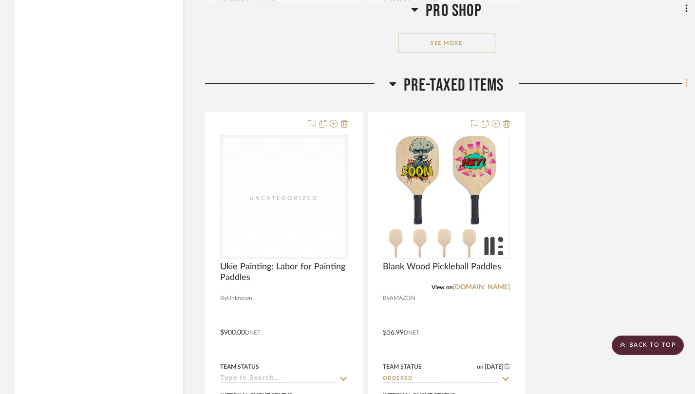
click at [686, 85] on icon at bounding box center [686, 83] width 2 height 8
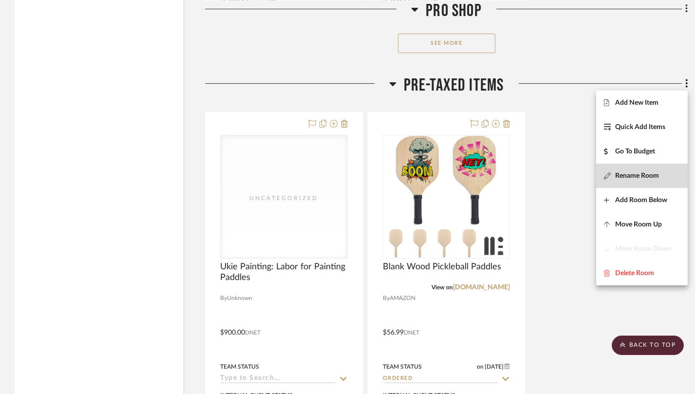
click at [643, 175] on span "Rename Room" at bounding box center [637, 176] width 44 height 8
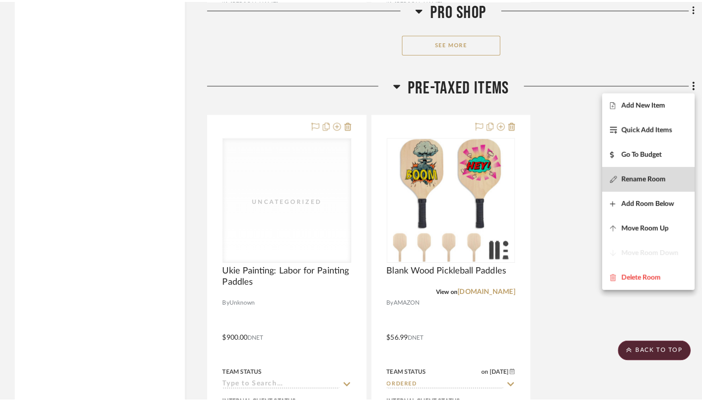
scroll to position [0, 0]
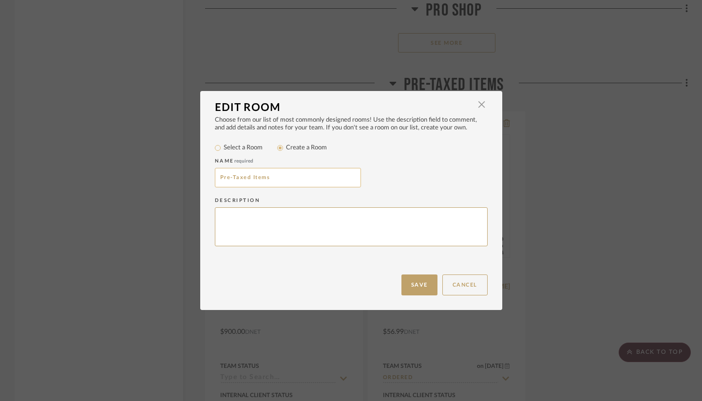
click at [229, 179] on input "Pre-Taxed Items" at bounding box center [288, 177] width 146 height 19
click at [255, 175] on input "Pre-taxed Or No Tax Items" at bounding box center [288, 177] width 146 height 19
type input "Pre-taxed or No Tax Items"
click at [431, 289] on button "Save" at bounding box center [419, 285] width 36 height 21
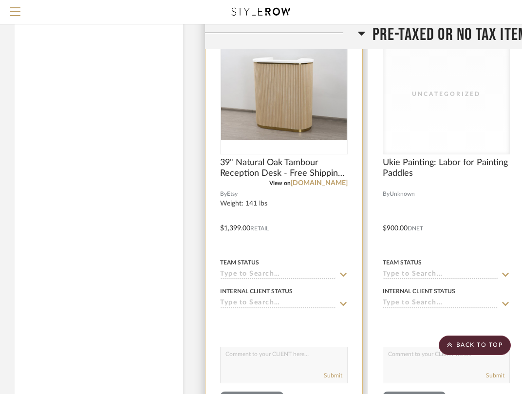
scroll to position [1507, 0]
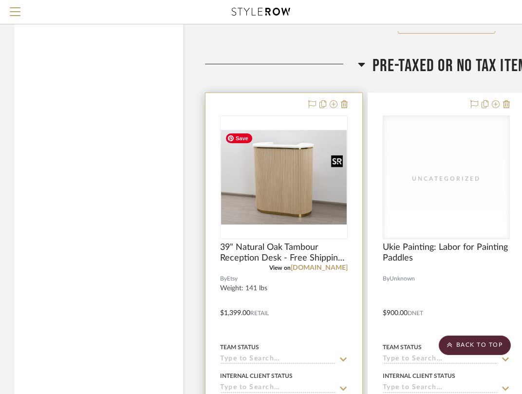
click at [306, 220] on img "0" at bounding box center [284, 177] width 126 height 95
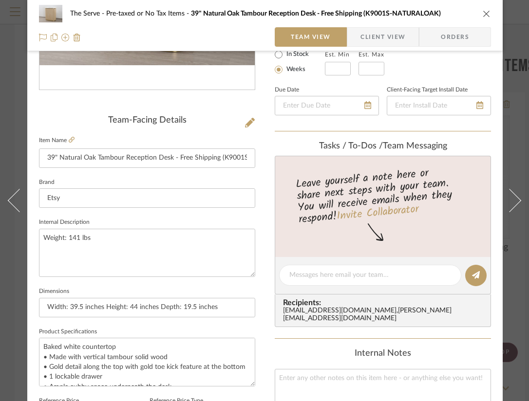
scroll to position [318, 0]
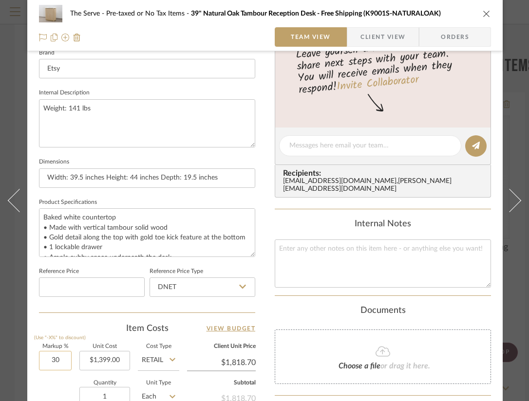
click at [53, 360] on input "30" at bounding box center [55, 360] width 33 height 19
type input "0%"
type input "1399.00"
click at [101, 362] on input "1399.00" at bounding box center [104, 360] width 51 height 19
type input "$1,399.00"
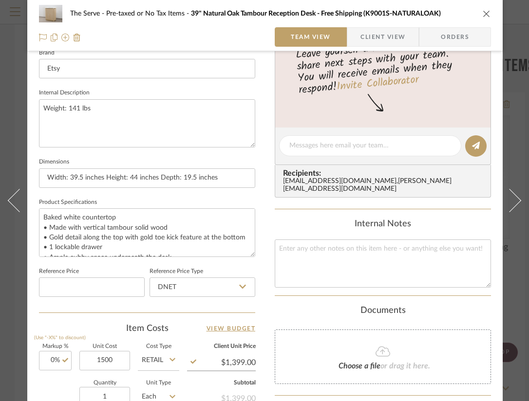
type input "$1,500.00"
click at [112, 361] on input "1500.00" at bounding box center [104, 360] width 51 height 19
click at [122, 358] on input "1500.00" at bounding box center [104, 360] width 51 height 19
type input "$1,500.43"
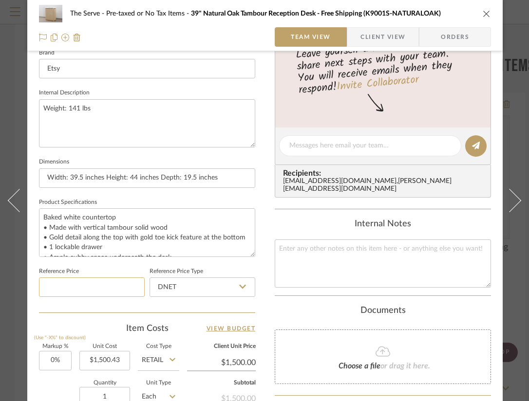
click at [128, 285] on input at bounding box center [92, 287] width 106 height 19
type input "$1,500.43"
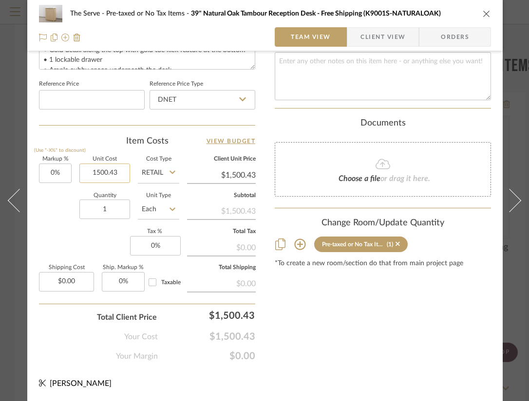
click at [103, 166] on input "1500.43" at bounding box center [104, 173] width 51 height 19
click at [118, 171] on input "1500.43" at bounding box center [104, 173] width 51 height 19
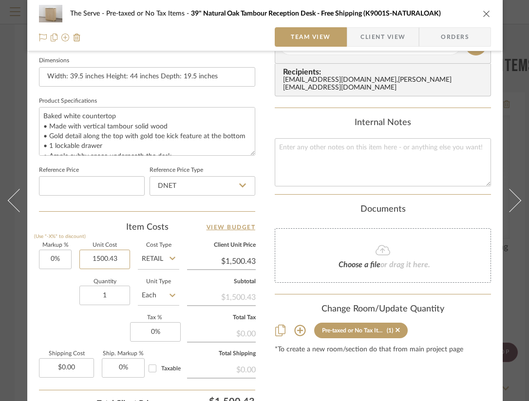
scroll to position [434, 0]
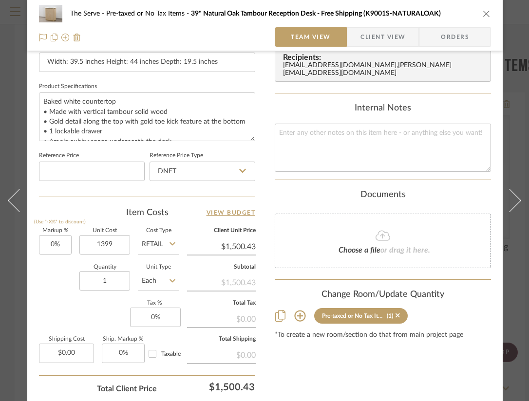
type input "$1,399.00"
click at [149, 319] on input "0" at bounding box center [155, 317] width 51 height 19
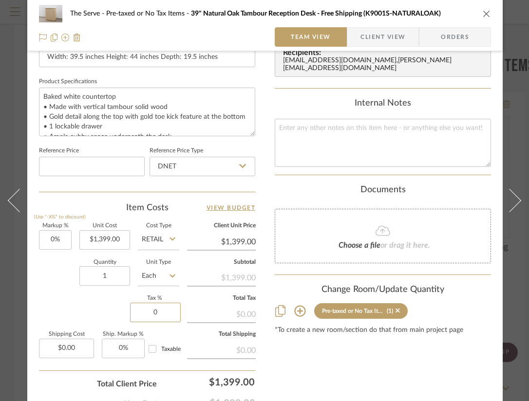
scroll to position [475, 0]
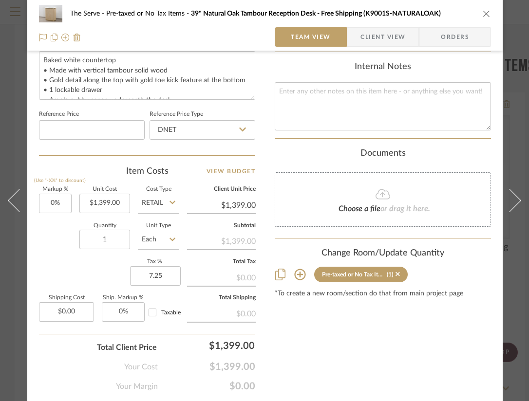
type input "7.25%"
click at [225, 308] on div "$0.00" at bounding box center [221, 313] width 69 height 18
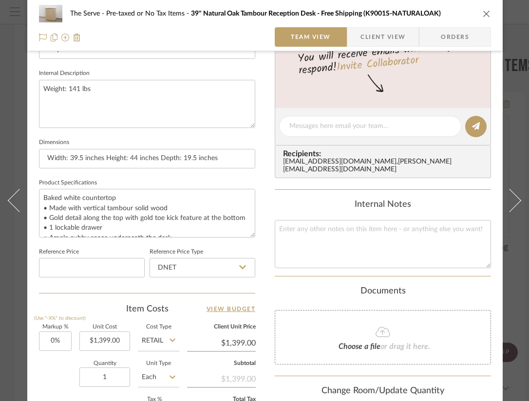
scroll to position [0, 0]
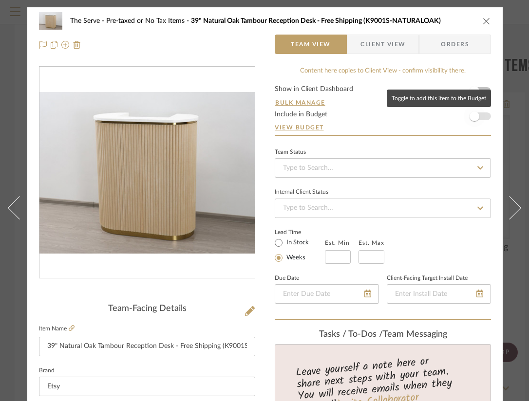
click at [476, 119] on span "button" at bounding box center [475, 117] width 10 height 10
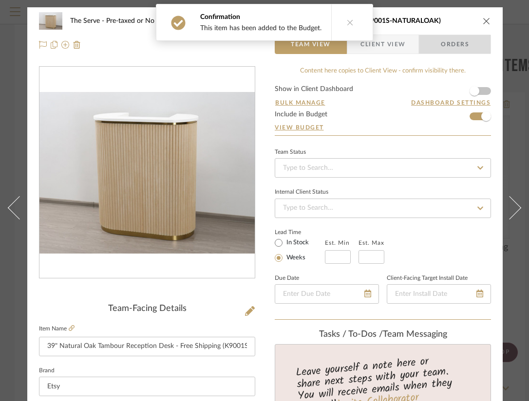
click at [462, 45] on span "Orders" at bounding box center [455, 44] width 50 height 19
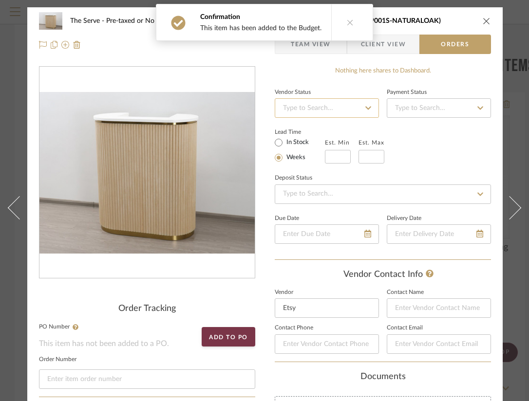
click at [346, 109] on input at bounding box center [327, 107] width 104 height 19
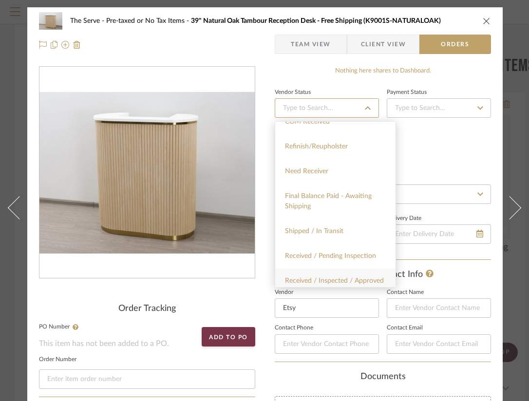
scroll to position [226, 0]
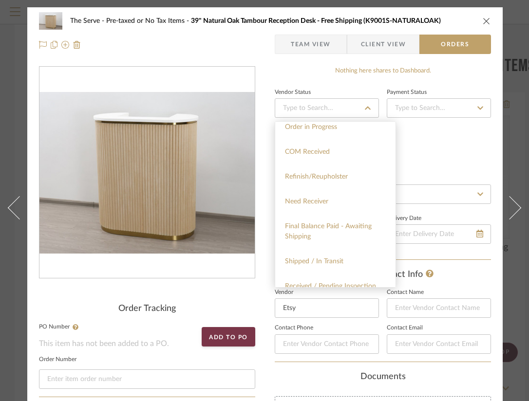
click at [349, 237] on div "Final Balance Paid - Awaiting Shipping" at bounding box center [335, 231] width 120 height 35
type input "[DATE]"
type input "Final Balance Paid - Awaiting Shipping"
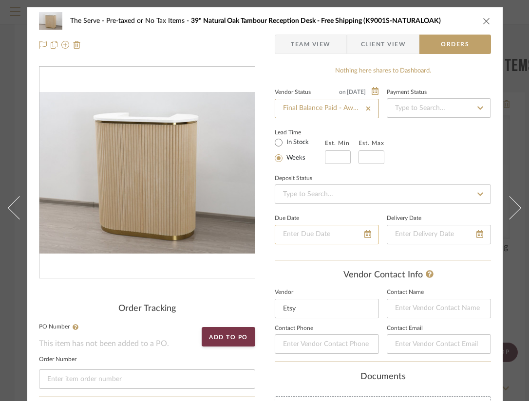
type input "[DATE]"
click at [423, 108] on input at bounding box center [439, 107] width 104 height 19
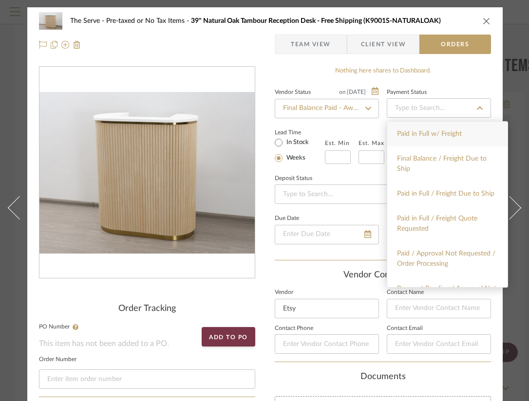
click at [436, 139] on div "Paid in Full w/ Freight" at bounding box center [447, 134] width 120 height 25
type input "[DATE]"
type input "Paid in Full w/ Freight"
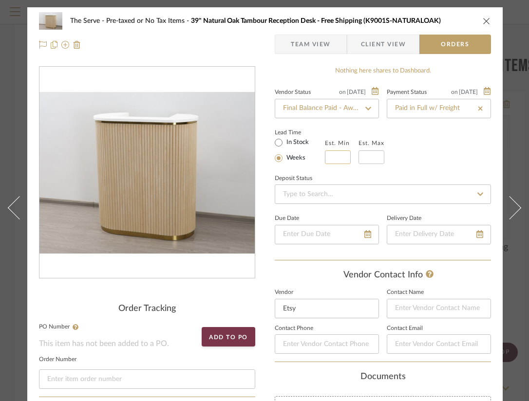
click at [342, 152] on input "text" at bounding box center [338, 158] width 26 height 14
type input "2"
click at [371, 154] on input "text" at bounding box center [372, 158] width 26 height 14
type input "3"
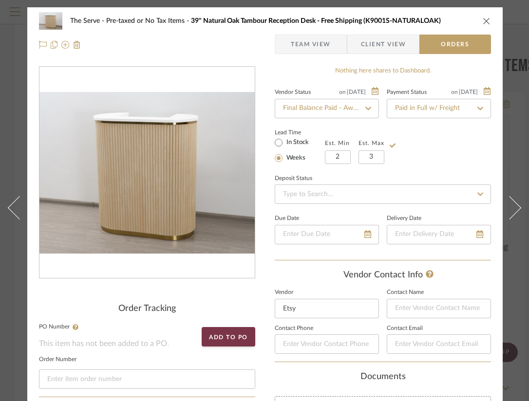
click at [418, 154] on div "Lead Time In Stock Weeks Est. Min 2 Est. Max 3" at bounding box center [383, 145] width 216 height 38
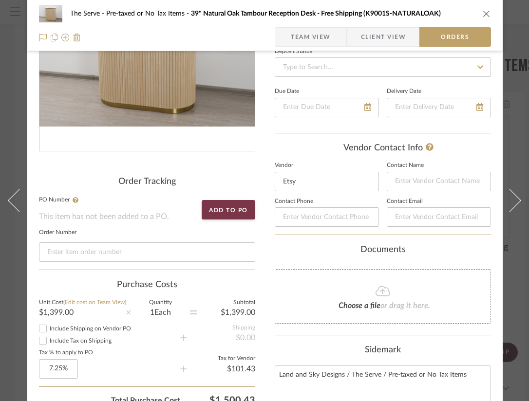
scroll to position [160, 0]
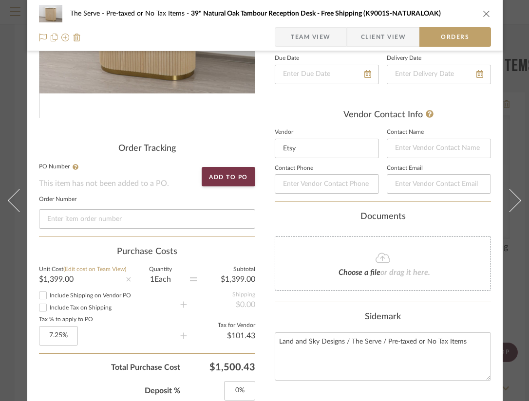
click at [388, 259] on icon at bounding box center [383, 258] width 15 height 12
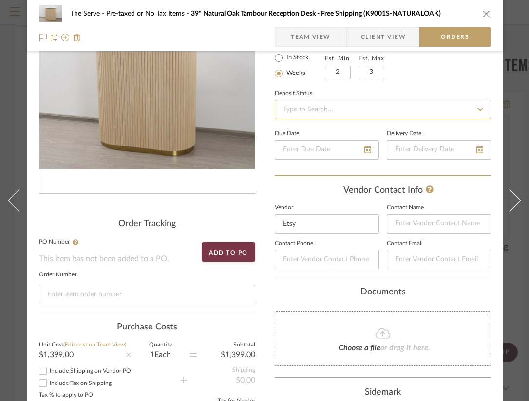
scroll to position [87, 0]
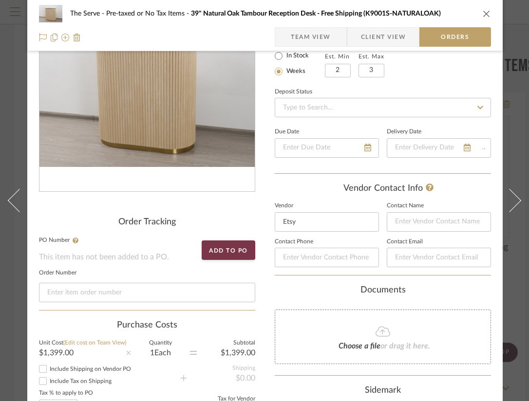
click at [354, 160] on sr-form-field "Due Date" at bounding box center [327, 145] width 104 height 40
click at [371, 147] on input "date" at bounding box center [327, 147] width 104 height 19
click at [370, 148] on div at bounding box center [327, 147] width 104 height 19
click at [353, 151] on icon at bounding box center [355, 148] width 7 height 8
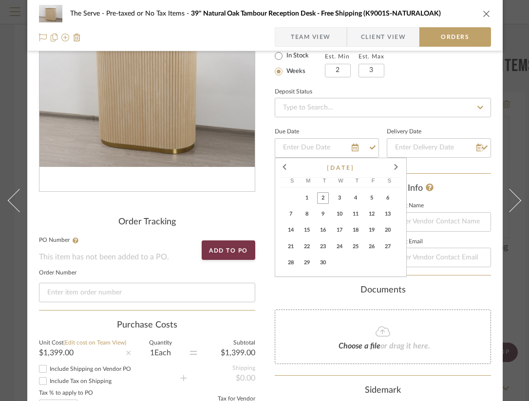
click at [326, 212] on span "9" at bounding box center [323, 215] width 12 height 12
type input "[DATE]"
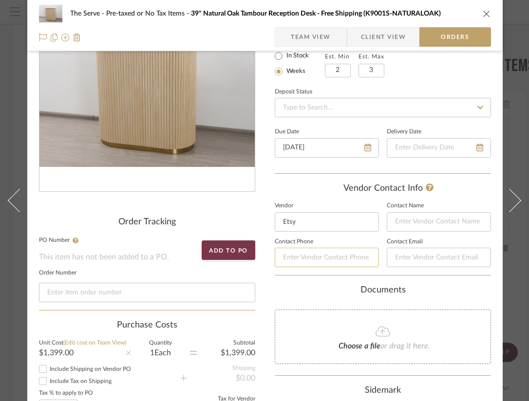
click at [336, 256] on input at bounding box center [327, 257] width 104 height 19
click at [319, 261] on input at bounding box center [327, 257] width 104 height 19
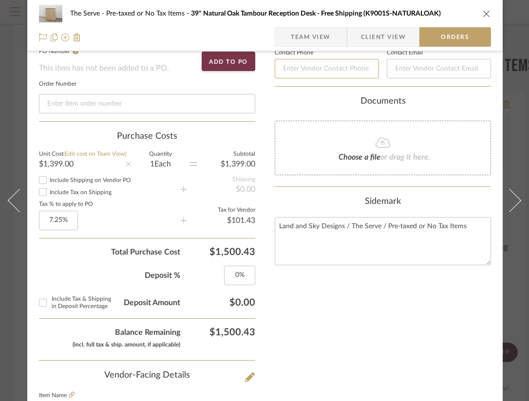
scroll to position [293, 0]
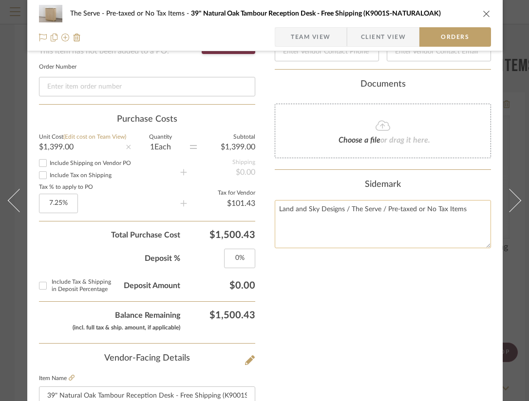
click at [292, 223] on textarea "Land and Sky Designs / The Serve / Pre-taxed or No Tax Items" at bounding box center [383, 224] width 216 height 48
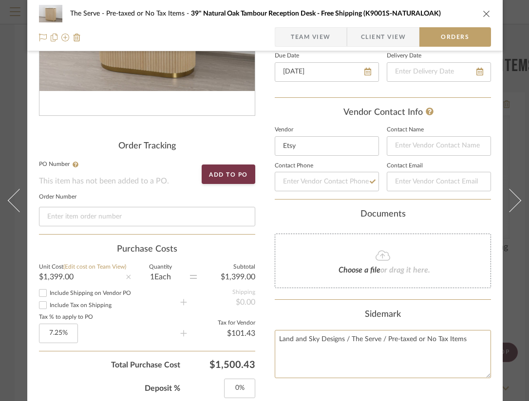
scroll to position [139, 0]
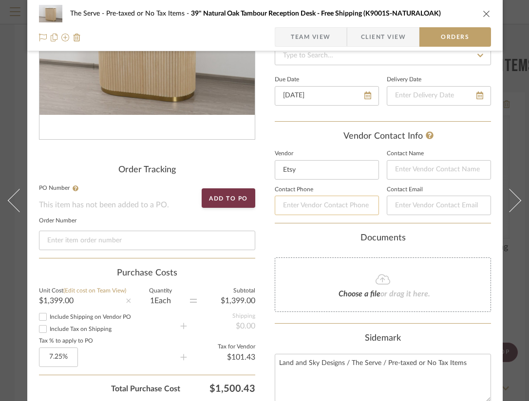
click at [331, 202] on input at bounding box center [327, 205] width 104 height 19
click at [287, 207] on input at bounding box center [327, 205] width 104 height 19
click at [435, 170] on input at bounding box center [439, 169] width 104 height 19
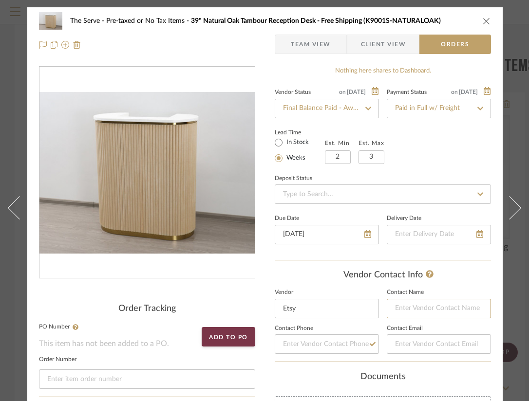
scroll to position [19, 0]
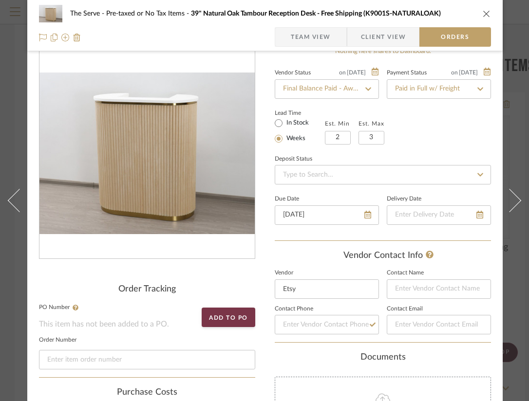
click at [436, 150] on div "Vendor Status on 9/2/2025 9/2/2025 Final Balance Paid - Awaiting Shipping Payme…" at bounding box center [383, 153] width 216 height 175
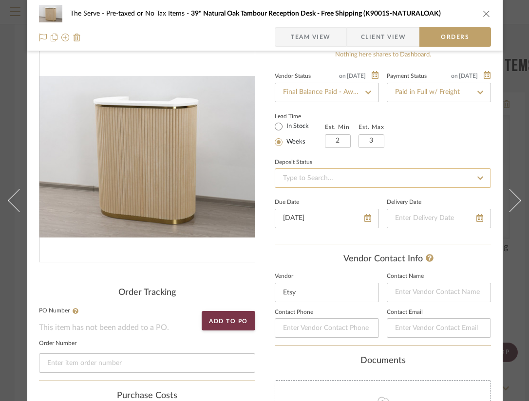
scroll to position [0, 0]
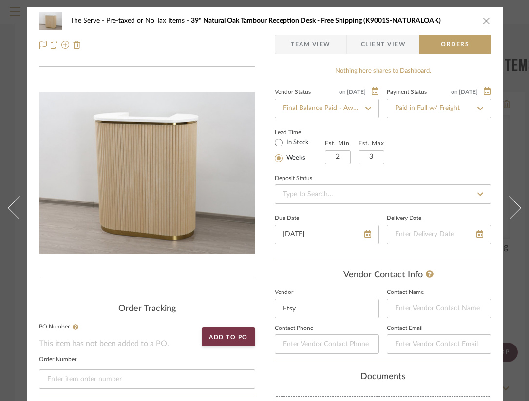
click at [487, 20] on icon "close" at bounding box center [487, 21] width 8 height 8
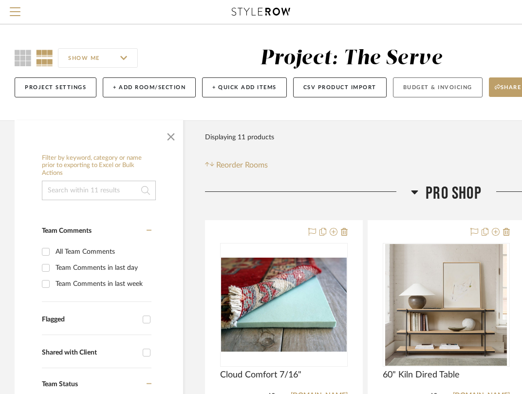
click at [416, 83] on button "Budget & Invoicing" at bounding box center [438, 87] width 90 height 20
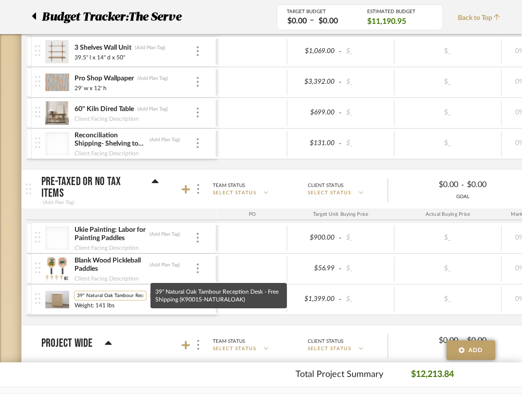
scroll to position [0, 111]
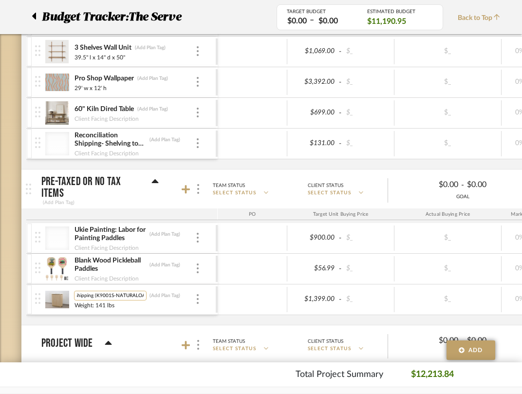
click at [102, 297] on input "39" Natural Oak Tambour Reception Desk - Free Shipping (K9001S-NATURALOAK)" at bounding box center [110, 296] width 73 height 10
click at [131, 295] on input "39" Natural Oak Tambour Reception Desk - Free Shipping (K9001S-NATURALOAK)" at bounding box center [110, 296] width 73 height 10
drag, startPoint x: 144, startPoint y: 296, endPoint x: 97, endPoint y: 298, distance: 47.3
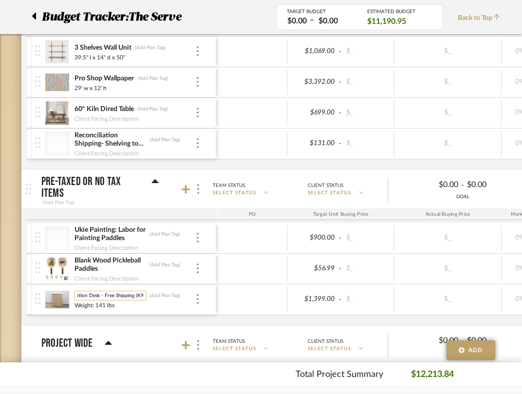
click at [97, 298] on input "39" Natural Oak Tambour Reception Desk - Free Shipping (K9001S-NATURALOAK)" at bounding box center [110, 296] width 73 height 10
type input "39" Natural Oak Tambour Reception Desk"
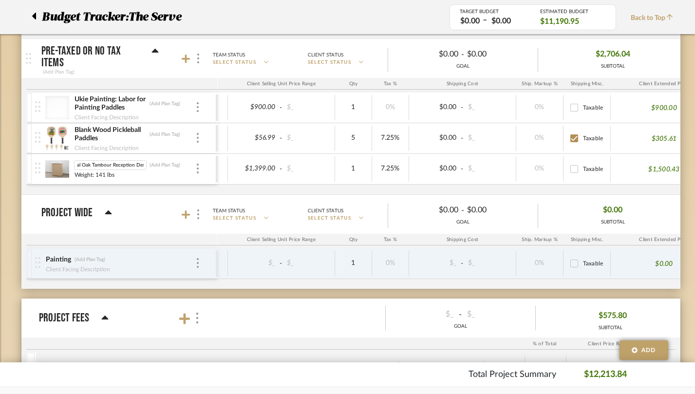
click at [529, 137] on input "Taxable" at bounding box center [575, 139] width 16 height 16
click at [529, 136] on input "Taxable" at bounding box center [575, 139] width 16 height 16
checkbox input "true"
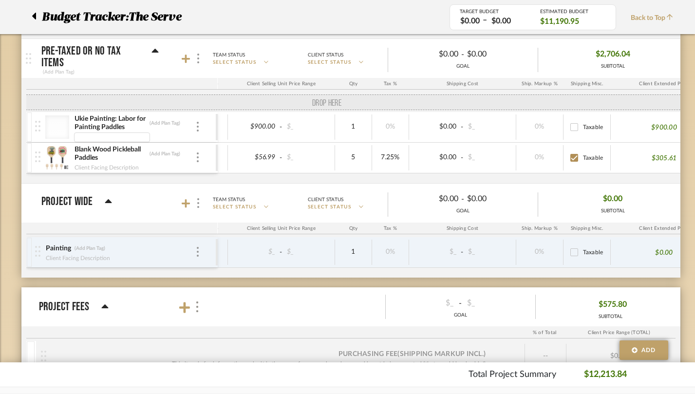
drag, startPoint x: 16, startPoint y: 166, endPoint x: 24, endPoint y: 108, distance: 58.1
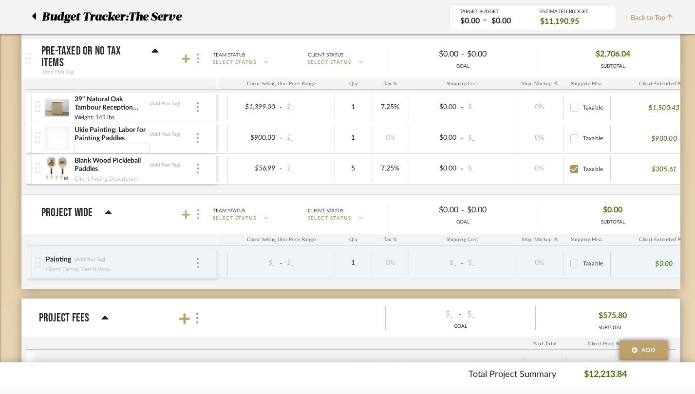
click at [194, 110] on div "39" Natural Oak Tambour Reception Desk (Add Plan Tag) Weight: 141 lbs" at bounding box center [121, 108] width 191 height 30
click at [37, 18] on div at bounding box center [37, 17] width 10 height 18
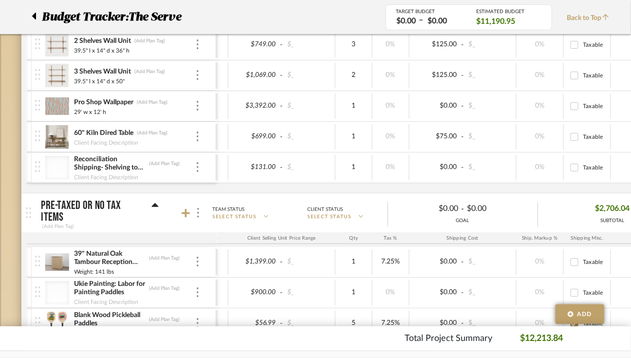
scroll to position [181, 0]
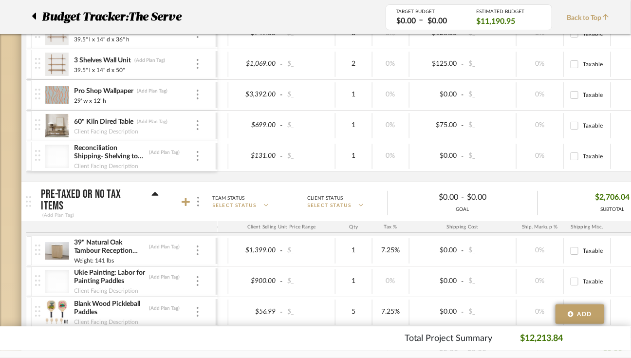
click at [33, 14] on icon at bounding box center [34, 16] width 4 height 12
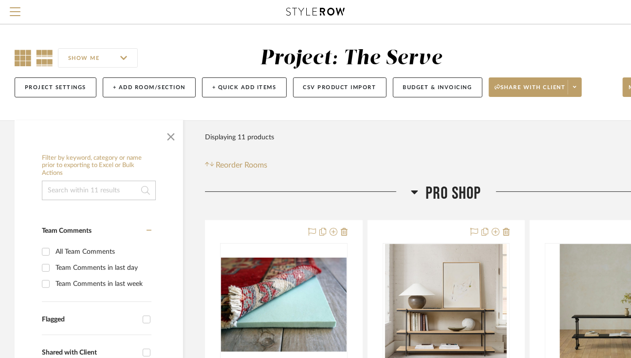
click at [17, 65] on icon at bounding box center [23, 58] width 17 height 17
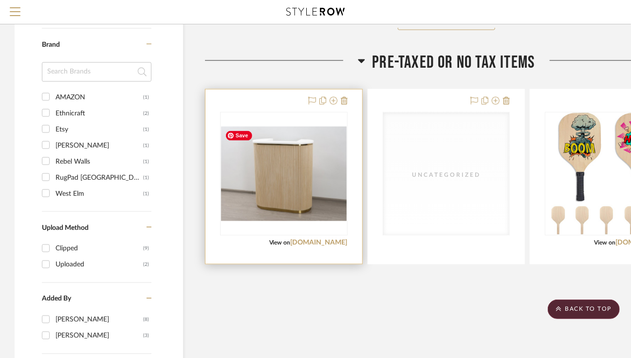
scroll to position [836, 0]
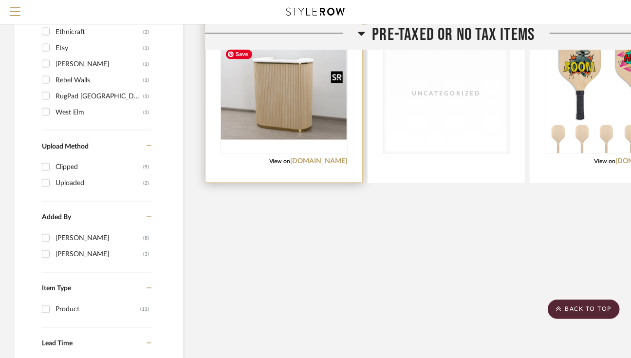
click at [281, 123] on img "0" at bounding box center [284, 92] width 126 height 95
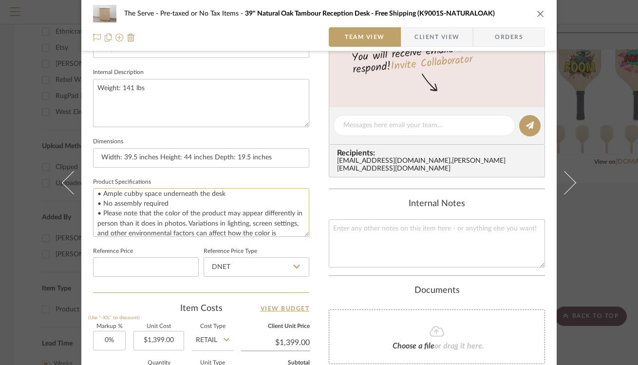
scroll to position [43, 0]
drag, startPoint x: 171, startPoint y: 204, endPoint x: 103, endPoint y: 204, distance: 68.2
click at [103, 204] on textarea "Baked white countertop • Made with vertical tambour solid wood • Gold detail al…" at bounding box center [201, 212] width 216 height 48
click at [249, 158] on input "Width: 39.5 inches Height: 44 inches Depth: 19.5 inches" at bounding box center [201, 157] width 216 height 19
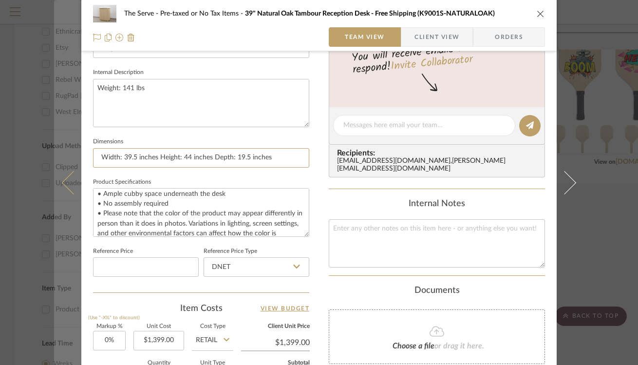
drag, startPoint x: 285, startPoint y: 156, endPoint x: 76, endPoint y: 154, distance: 209.5
click at [76, 154] on mat-dialog-content "The Serve Pre-taxed or No Tax Items 39" Natural Oak Tambour Reception Desk - Fr…" at bounding box center [319, 119] width 530 height 900
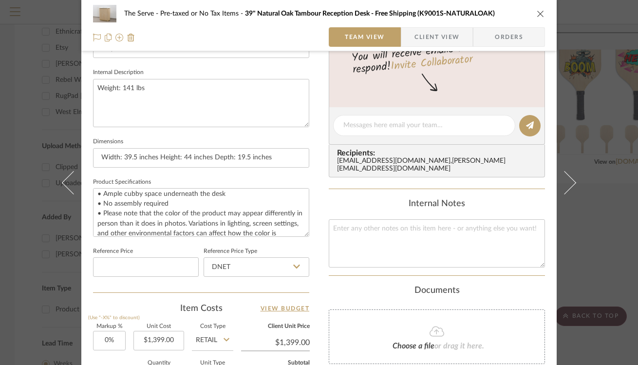
click at [529, 13] on icon "close" at bounding box center [541, 14] width 8 height 8
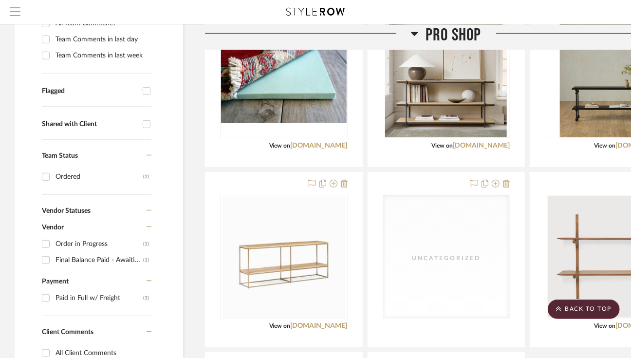
scroll to position [0, 0]
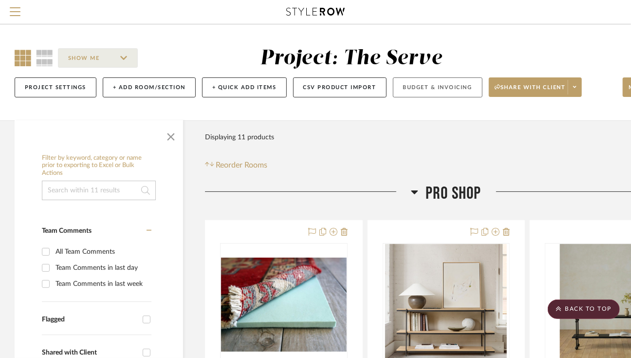
click at [425, 86] on button "Budget & Invoicing" at bounding box center [438, 87] width 90 height 20
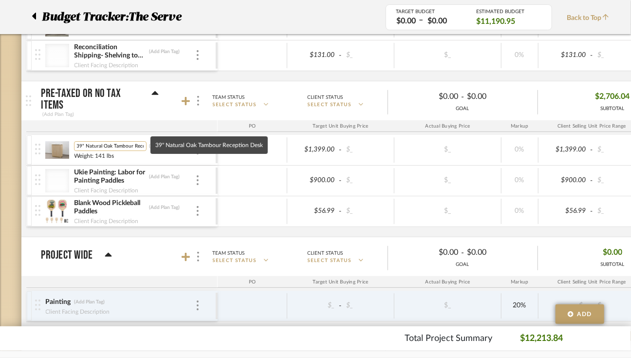
scroll to position [0, 22]
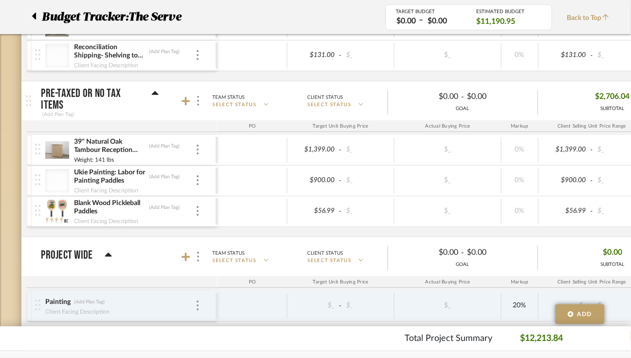
click at [121, 155] on div "Weight: 141 lbs" at bounding box center [134, 159] width 121 height 8
click at [76, 158] on input "Weight: 141 lbs" at bounding box center [112, 160] width 76 height 10
drag, startPoint x: 116, startPoint y: 159, endPoint x: 90, endPoint y: 162, distance: 26.0
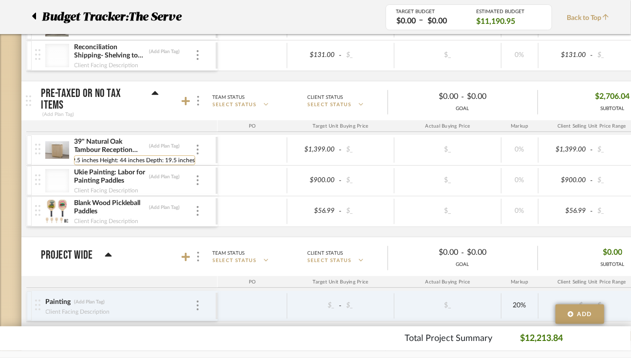
click at [90, 161] on input "Width: 39.5 inches Height: 44 inches Depth: 19.5 inchesWeight: 141 lbs" at bounding box center [134, 160] width 121 height 10
click at [89, 160] on input "Width: 39.5 inches Height: 44 inches Depth: 19.5 inchesWeight: 141 lbs" at bounding box center [134, 160] width 121 height 10
click at [89, 161] on input "Width: 39.5 inches Height: 44 inches Depth: 19.5 inchesWeight: 141 lbs" at bounding box center [134, 160] width 121 height 10
click at [190, 157] on input "Width: 39.5 " H: 44" D 19.5" Weight: 141 lbs" at bounding box center [133, 160] width 119 height 10
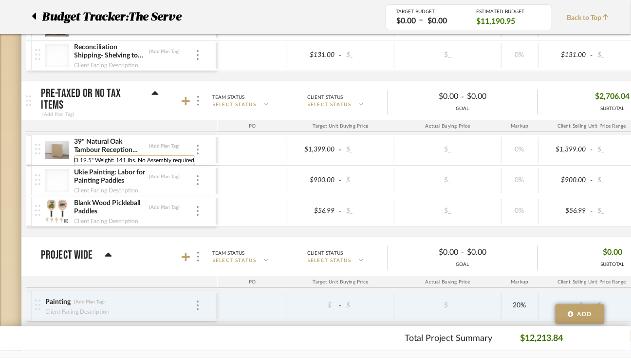
type input "Width: 39.5 " H: 44" D 19.5" Weight: 141 lbs. No Assembly required."
click at [129, 237] on mat-expansion-panel-header "Project Wide Team Status SELECT STATUS Client Status SELECT STATUS $0.00 - $0.0…" at bounding box center [350, 256] width 659 height 39
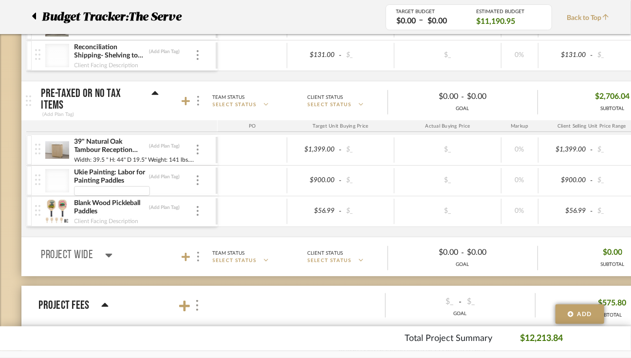
scroll to position [0, 0]
type input "2 colors."
click at [171, 187] on div "2 colors." at bounding box center [134, 190] width 121 height 8
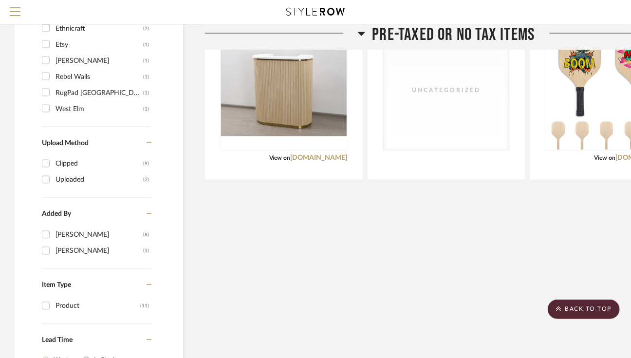
scroll to position [814, 0]
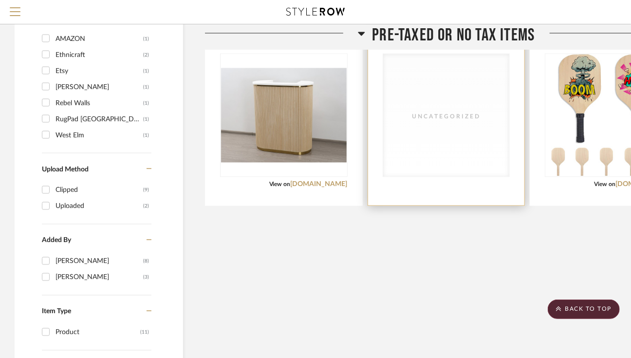
click at [446, 137] on div "Uncategorized" at bounding box center [446, 115] width 127 height 123
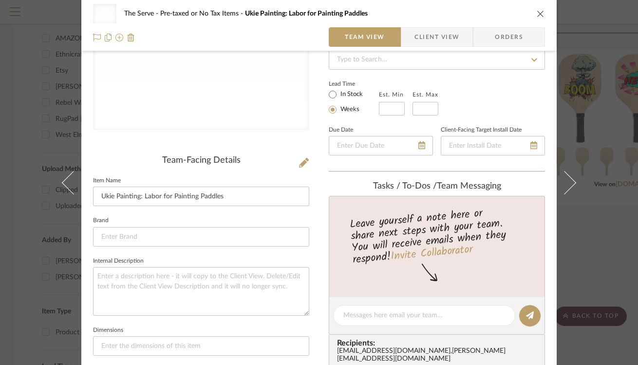
scroll to position [149, 0]
click at [294, 160] on div "Team-Facing Details" at bounding box center [201, 160] width 216 height 11
click at [299, 162] on icon at bounding box center [304, 163] width 10 height 10
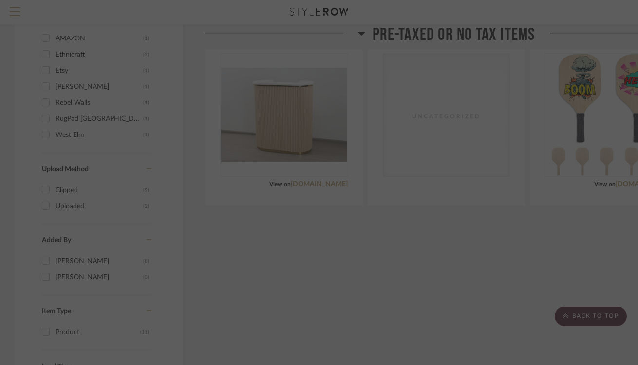
scroll to position [0, 0]
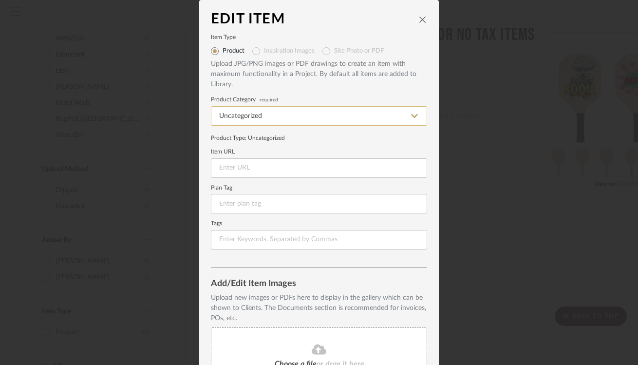
click at [266, 117] on input "Uncategorized" at bounding box center [319, 115] width 216 height 19
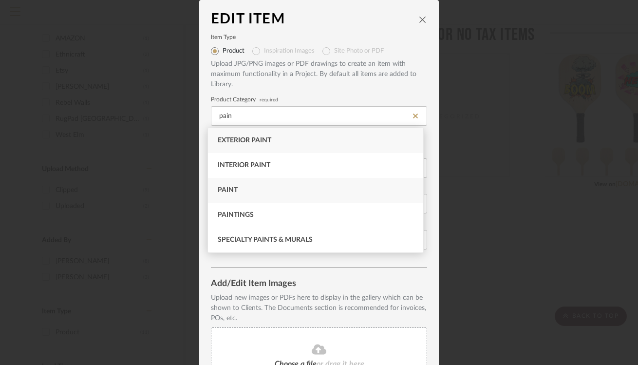
click at [264, 192] on div "Paint" at bounding box center [315, 190] width 215 height 25
type input "Paint"
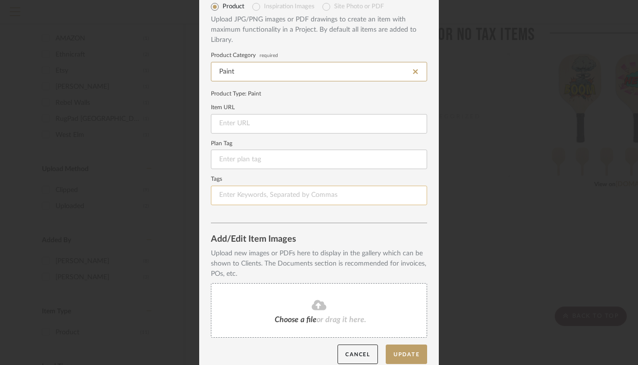
scroll to position [55, 0]
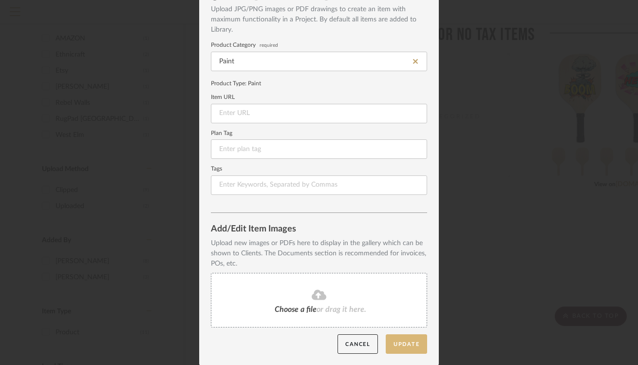
click at [415, 343] on button "Update" at bounding box center [406, 344] width 41 height 20
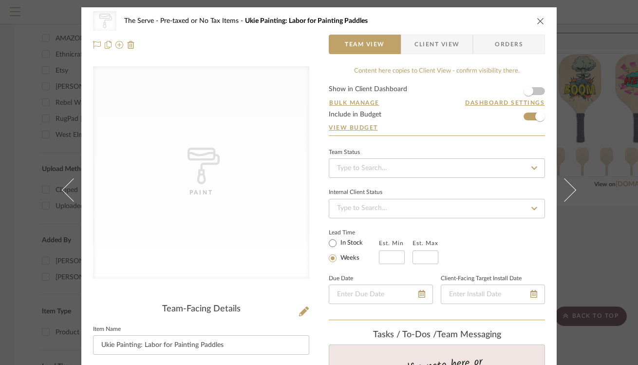
click at [529, 21] on icon "close" at bounding box center [541, 21] width 8 height 8
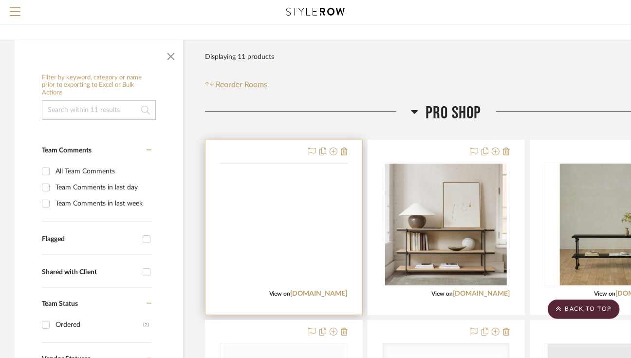
scroll to position [0, 0]
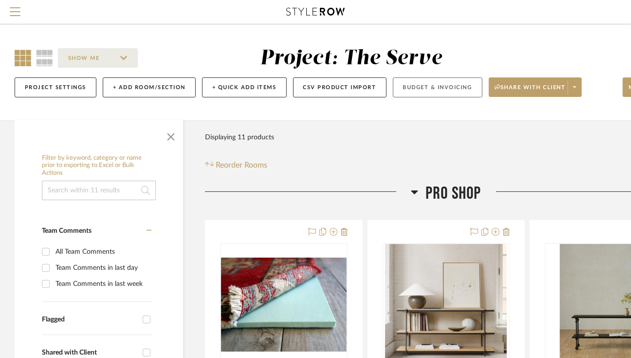
click at [456, 88] on button "Budget & Invoicing" at bounding box center [438, 87] width 90 height 20
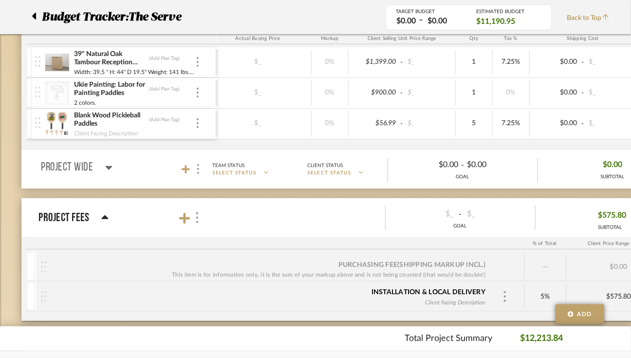
scroll to position [0, 321]
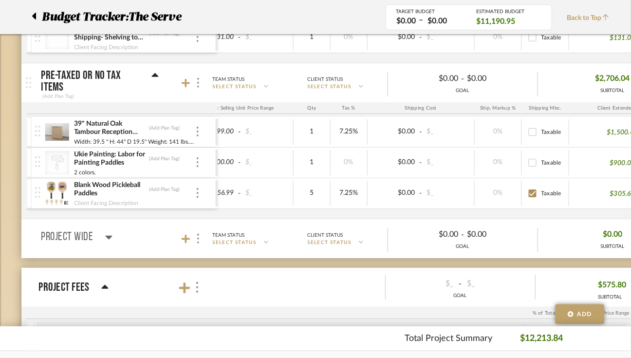
click at [102, 172] on div "2 colors." at bounding box center [134, 172] width 121 height 8
click at [97, 173] on div "2 colors." at bounding box center [134, 172] width 121 height 8
click at [105, 170] on input "2 colors." at bounding box center [112, 173] width 76 height 10
type input "2 colors. No tax on labor."
click at [152, 260] on div "Pro Shop (Add Plan Tag) Team Status SELECT STATUS Client Status SELECT STATUS $…" at bounding box center [350, 189] width 659 height 746
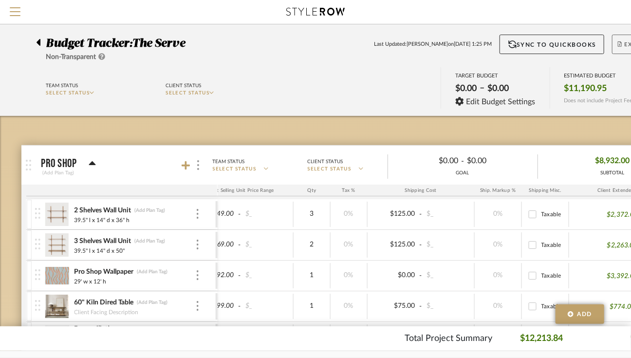
click at [529, 47] on button "Export" at bounding box center [639, 44] width 55 height 19
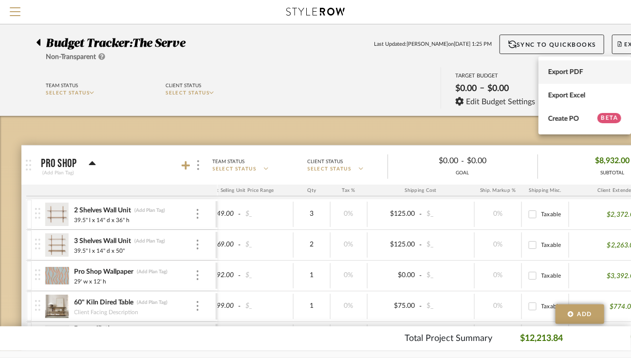
click at [529, 70] on span "Export PDF" at bounding box center [585, 72] width 73 height 8
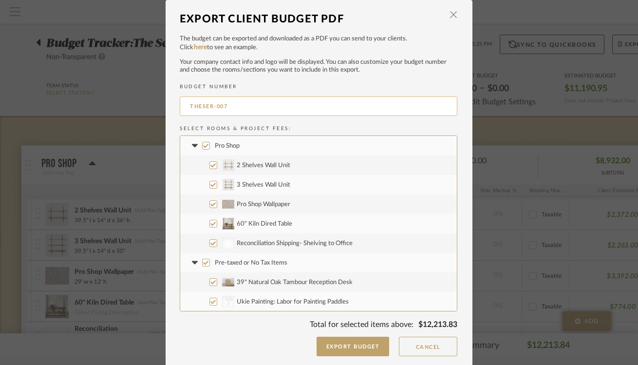
click at [234, 106] on input "THESER-007" at bounding box center [319, 105] width 278 height 19
type input "THESER-003"
click at [204, 145] on input "Pro Shop" at bounding box center [206, 146] width 8 height 8
checkbox input "false"
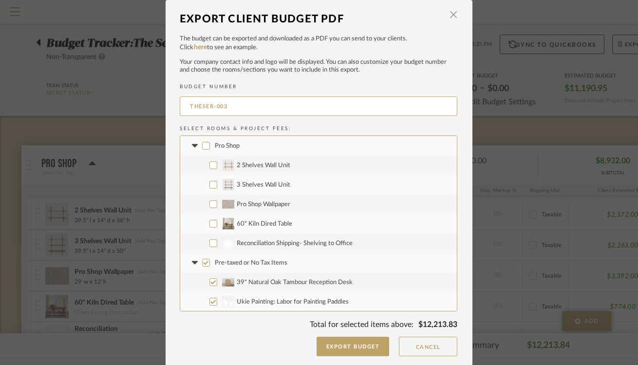
checkbox input "false"
click at [192, 143] on fa-icon at bounding box center [195, 146] width 10 height 10
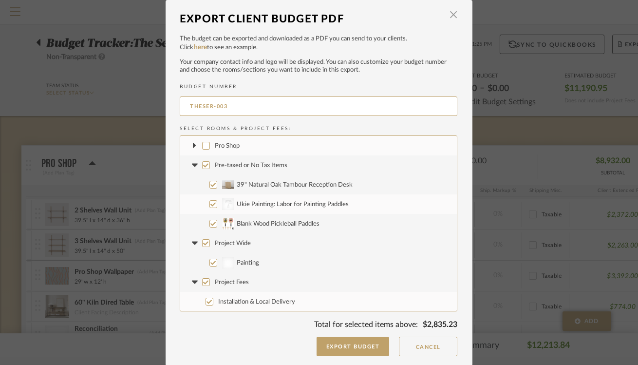
click at [203, 242] on input "Project Wide" at bounding box center [206, 243] width 8 height 8
checkbox input "false"
click at [192, 243] on icon at bounding box center [194, 242] width 6 height 3
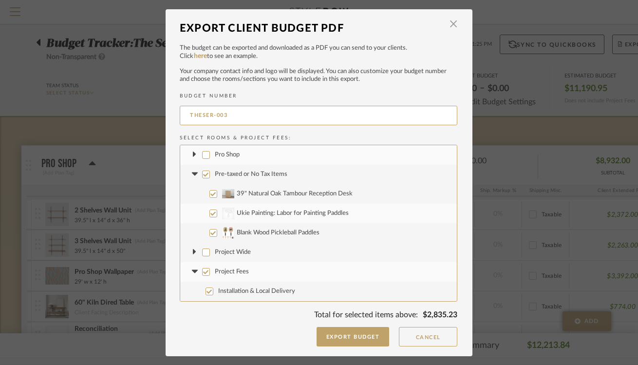
click at [210, 232] on input "Blank Wood Pickleball Paddles" at bounding box center [213, 233] width 8 height 8
checkbox input "false"
click at [207, 269] on label "Project Fees" at bounding box center [318, 271] width 277 height 19
click at [207, 269] on input "Project Fees" at bounding box center [206, 272] width 8 height 8
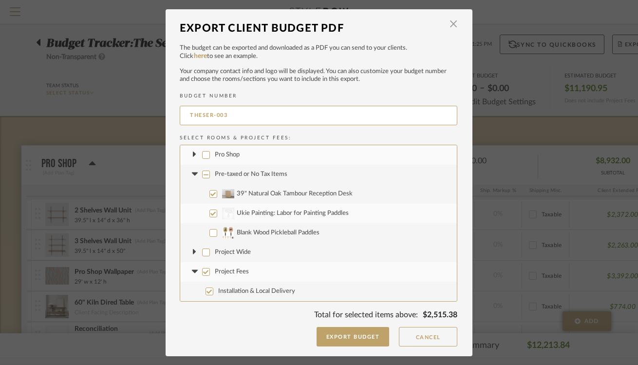
checkbox input "false"
click at [192, 271] on icon at bounding box center [194, 271] width 6 height 3
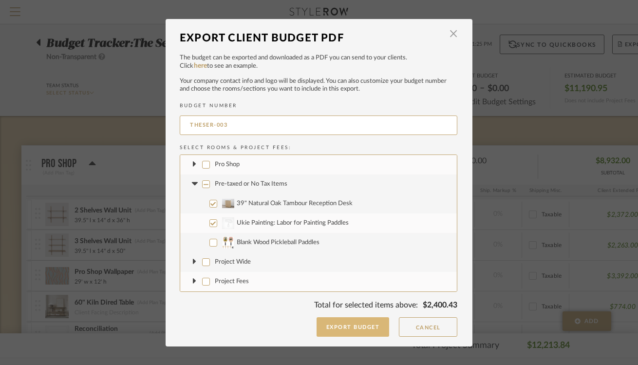
click at [360, 327] on button "Export Budget" at bounding box center [353, 326] width 73 height 19
